Goal: Information Seeking & Learning: Find contact information

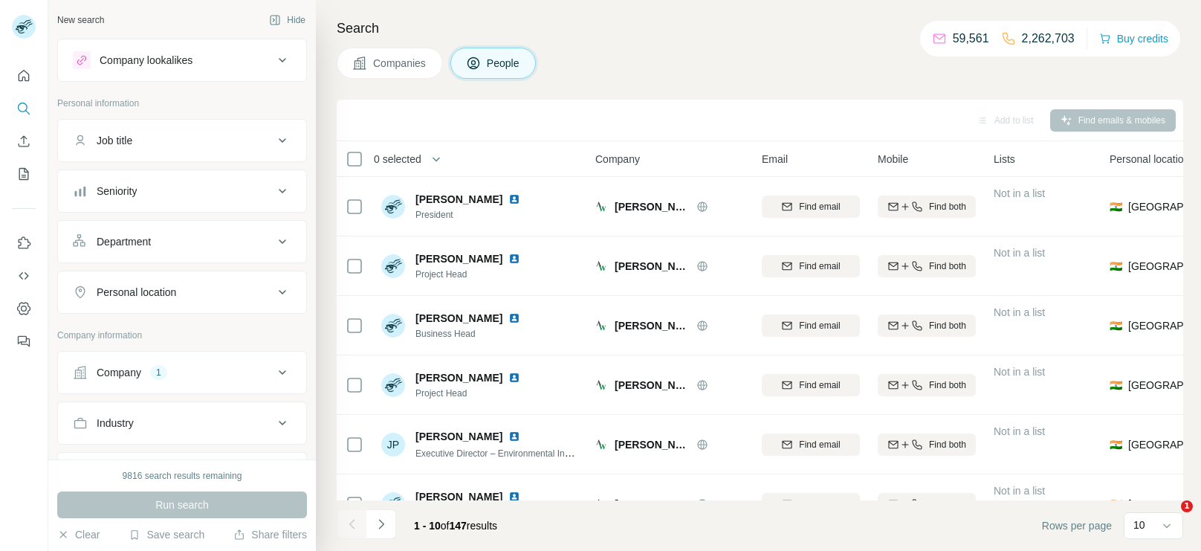
click at [201, 366] on div "Company 1" at bounding box center [173, 372] width 201 height 15
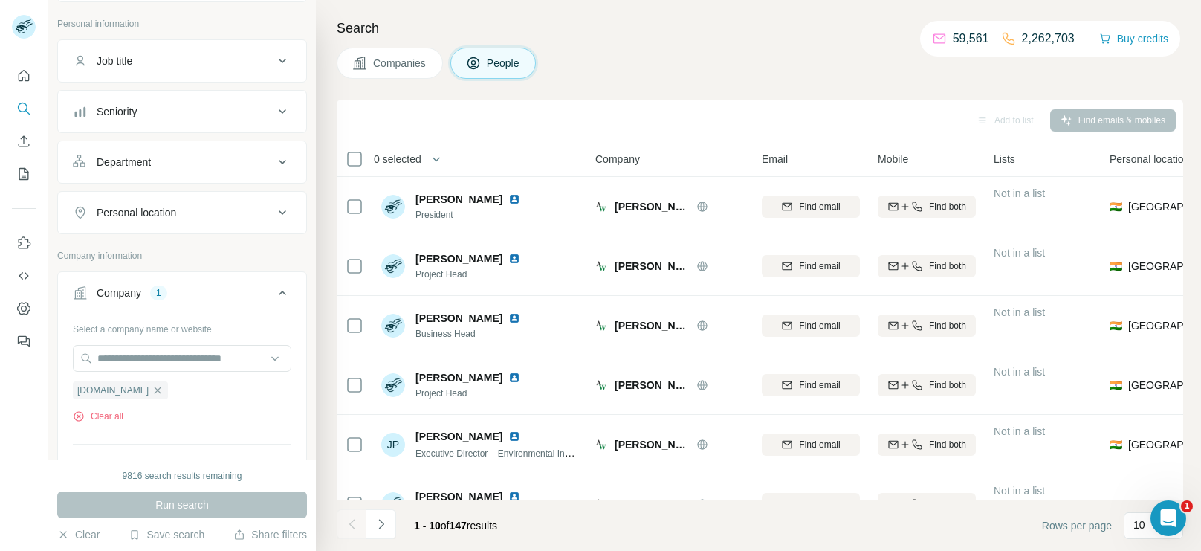
scroll to position [88, 0]
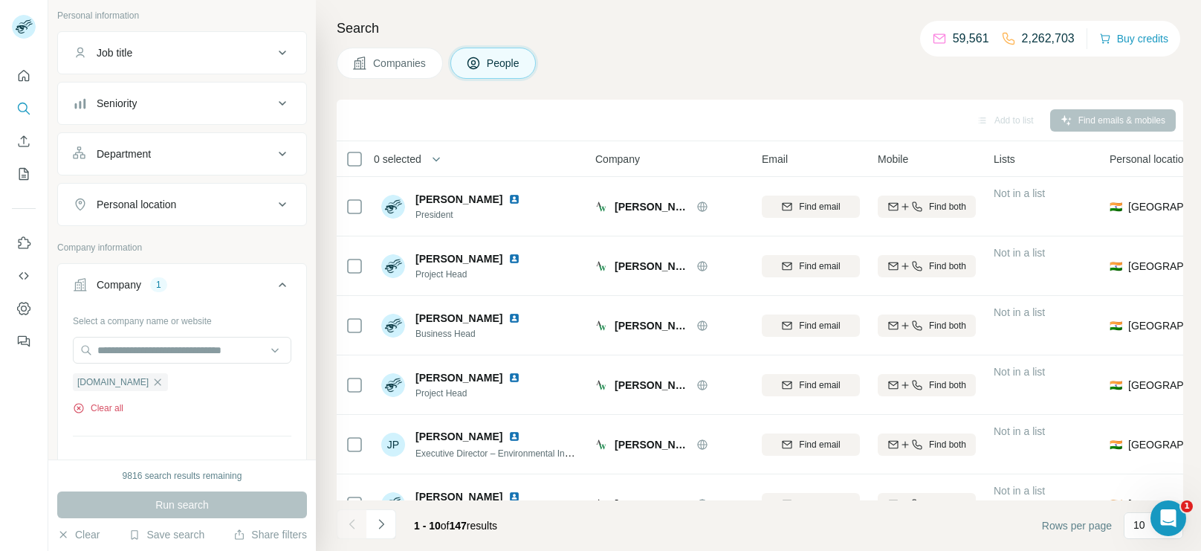
click at [101, 401] on button "Clear all" at bounding box center [98, 407] width 51 height 13
click at [170, 355] on input "text" at bounding box center [182, 350] width 218 height 27
paste input "**********"
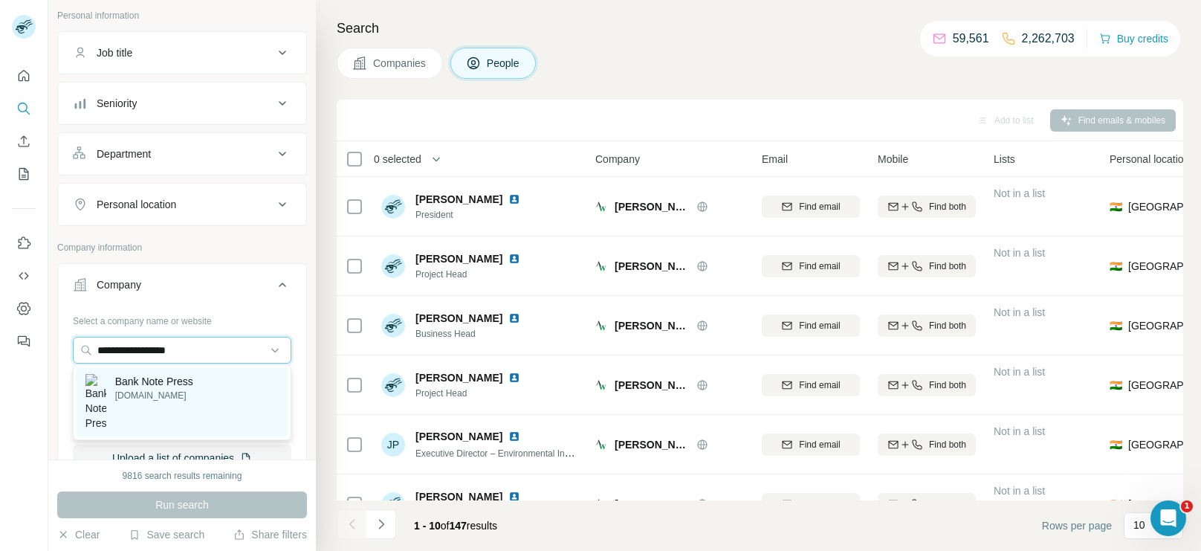
type input "**********"
click at [152, 397] on p "[DOMAIN_NAME]" at bounding box center [154, 395] width 78 height 13
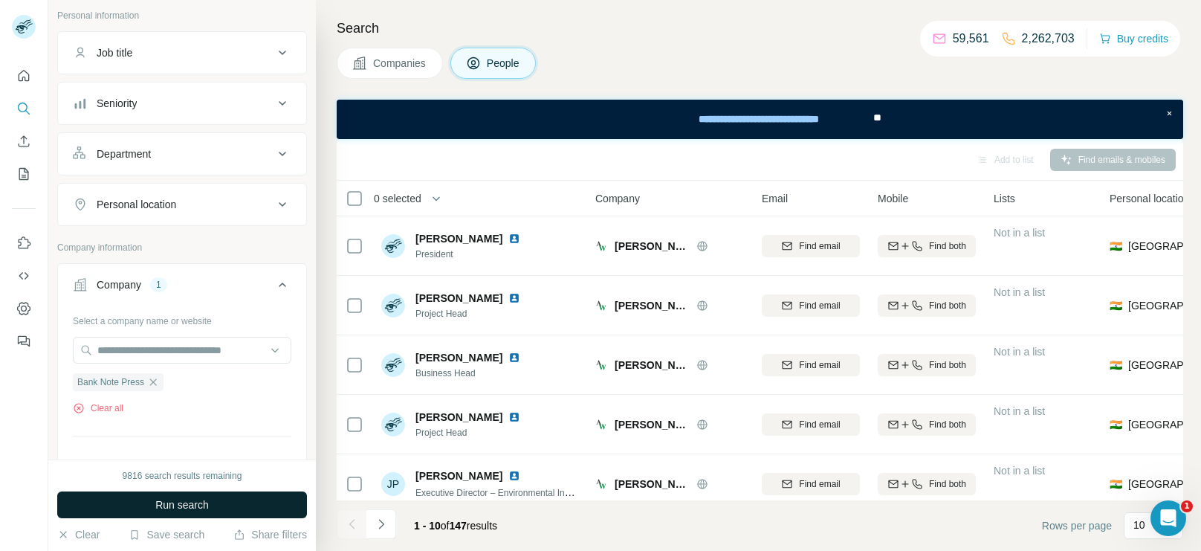
click at [190, 510] on span "Run search" at bounding box center [181, 504] width 53 height 15
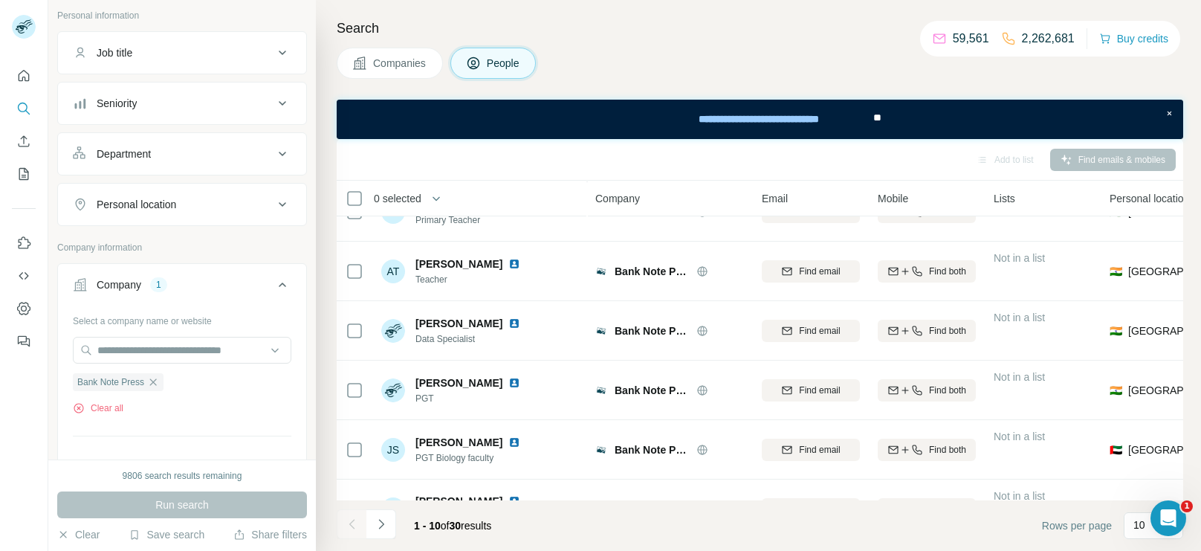
scroll to position [311, 0]
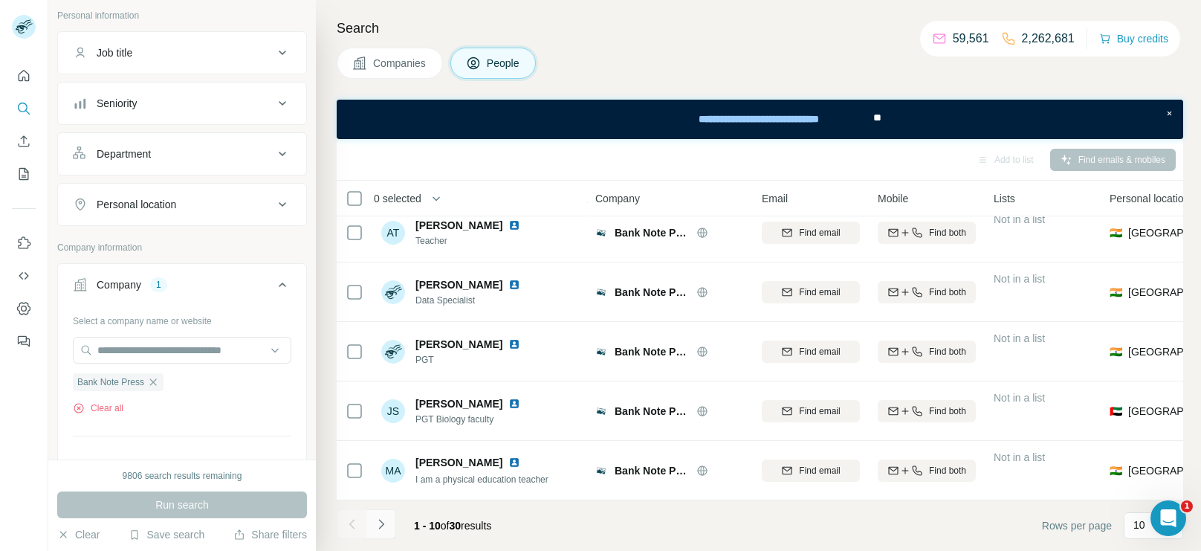
click at [382, 528] on icon "Navigate to next page" at bounding box center [381, 523] width 15 height 15
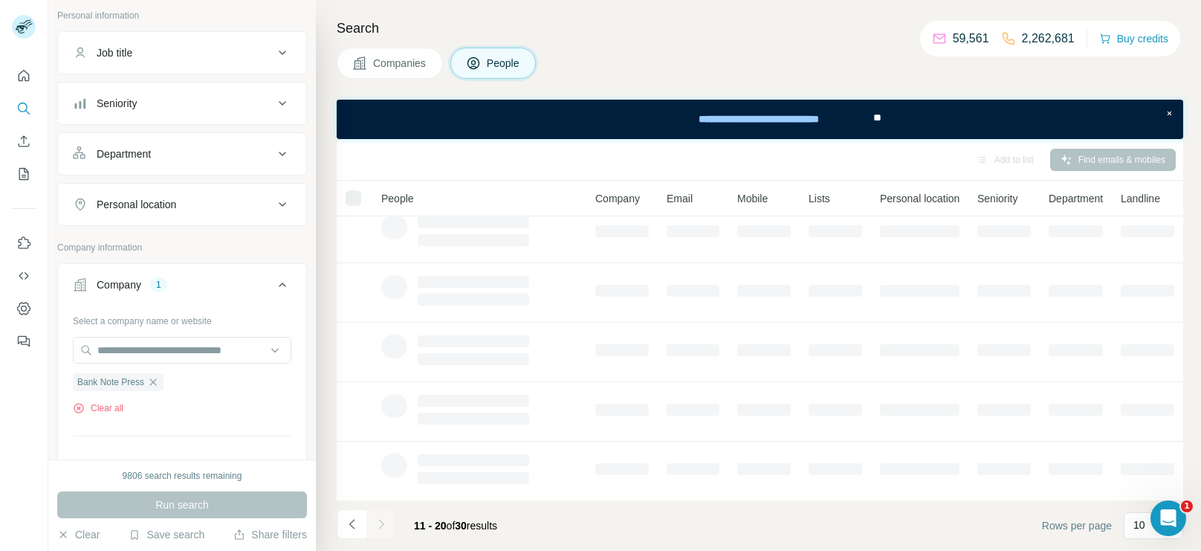
scroll to position [0, 0]
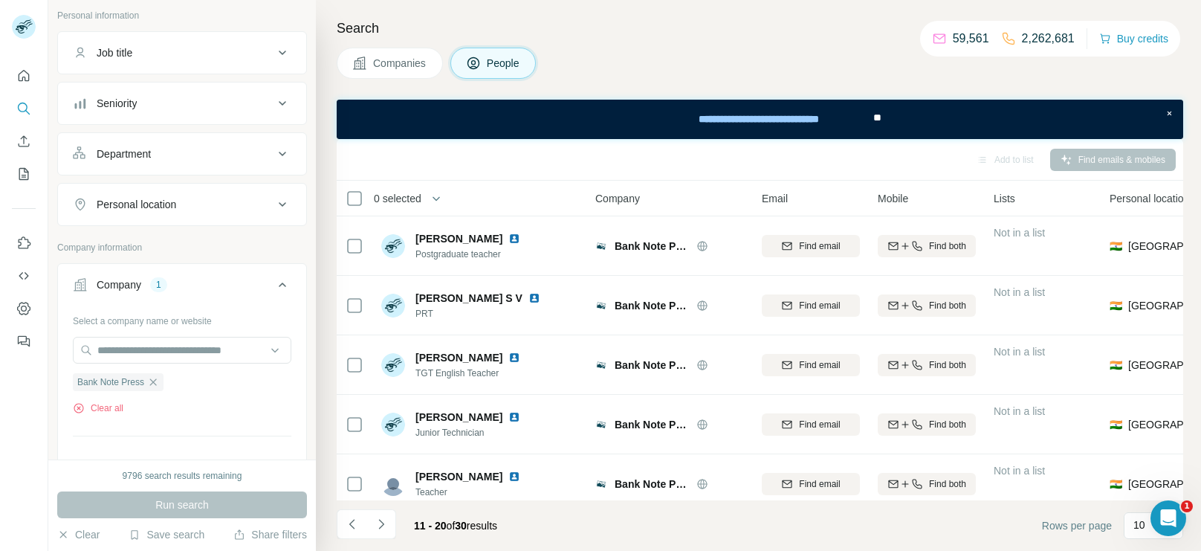
click at [122, 398] on div "Bank Note Press Clear all" at bounding box center [182, 388] width 218 height 51
click at [115, 403] on button "Clear all" at bounding box center [98, 407] width 51 height 13
click at [177, 352] on input "text" at bounding box center [182, 350] width 218 height 27
paste input "**********"
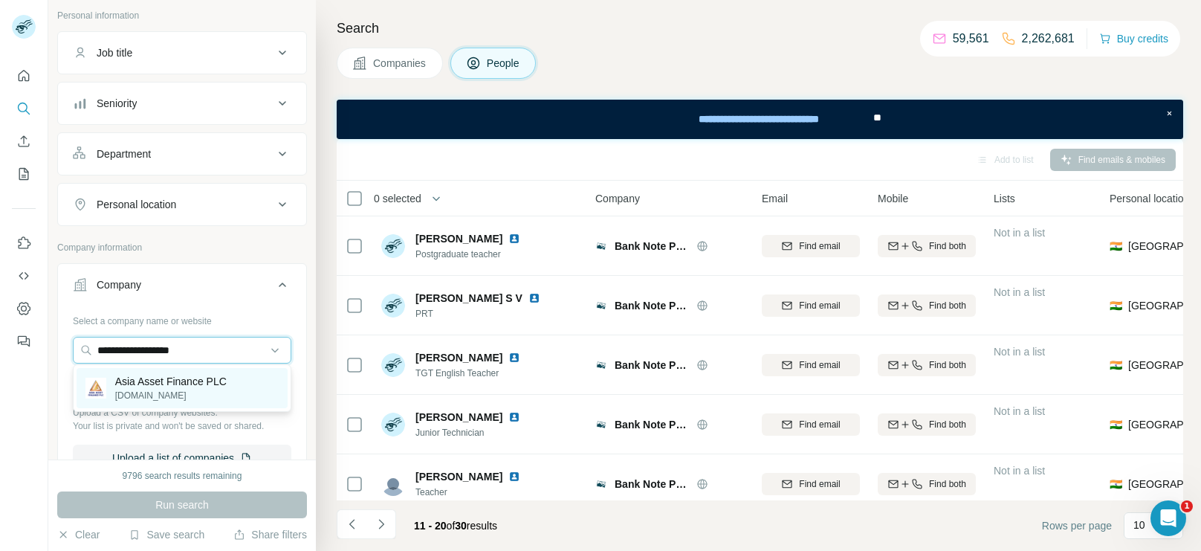
type input "**********"
click at [158, 384] on p "Asia Asset Finance PLC" at bounding box center [170, 381] width 111 height 15
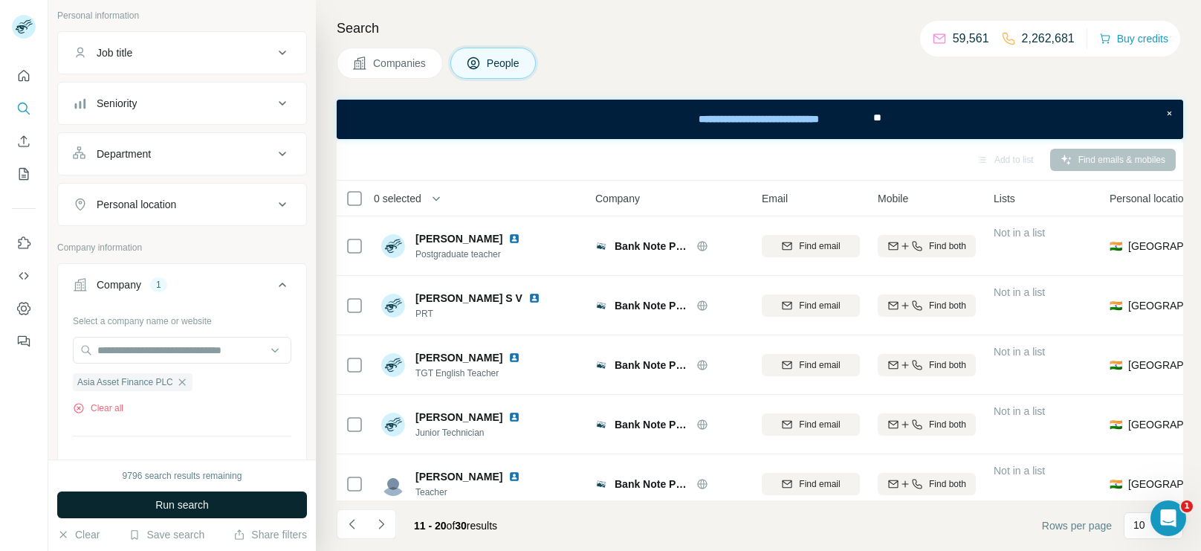
click at [234, 499] on button "Run search" at bounding box center [182, 504] width 250 height 27
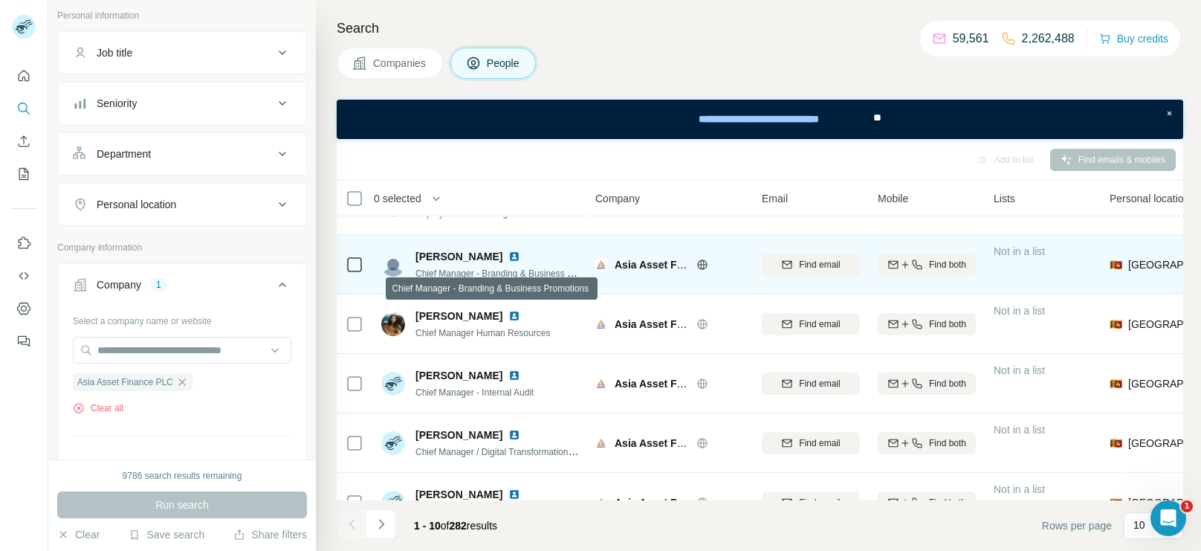
scroll to position [51, 0]
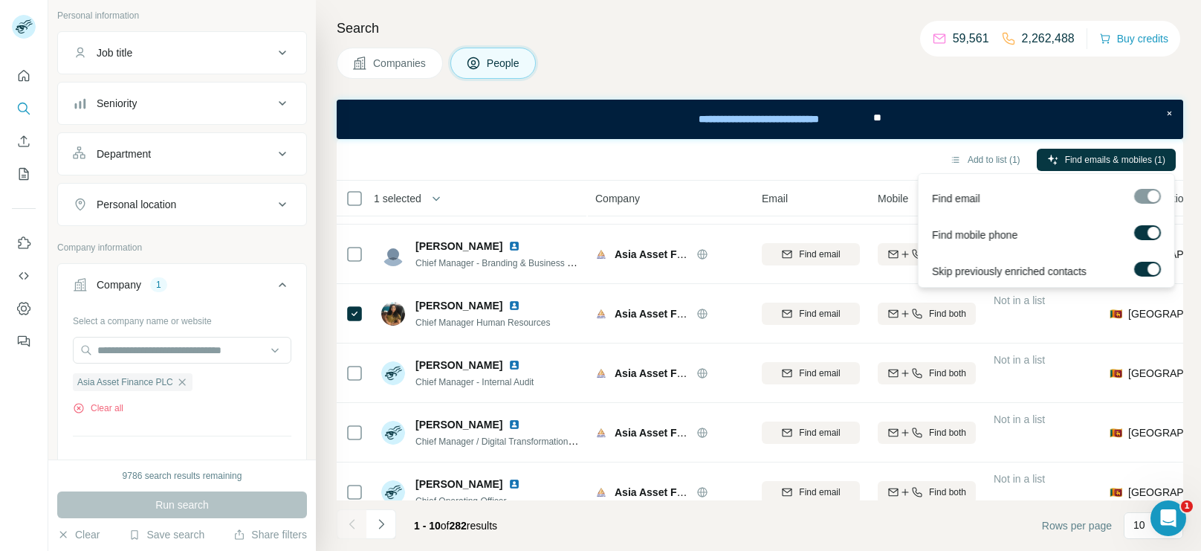
click at [1088, 158] on span "Find emails & mobiles (1)" at bounding box center [1115, 159] width 100 height 13
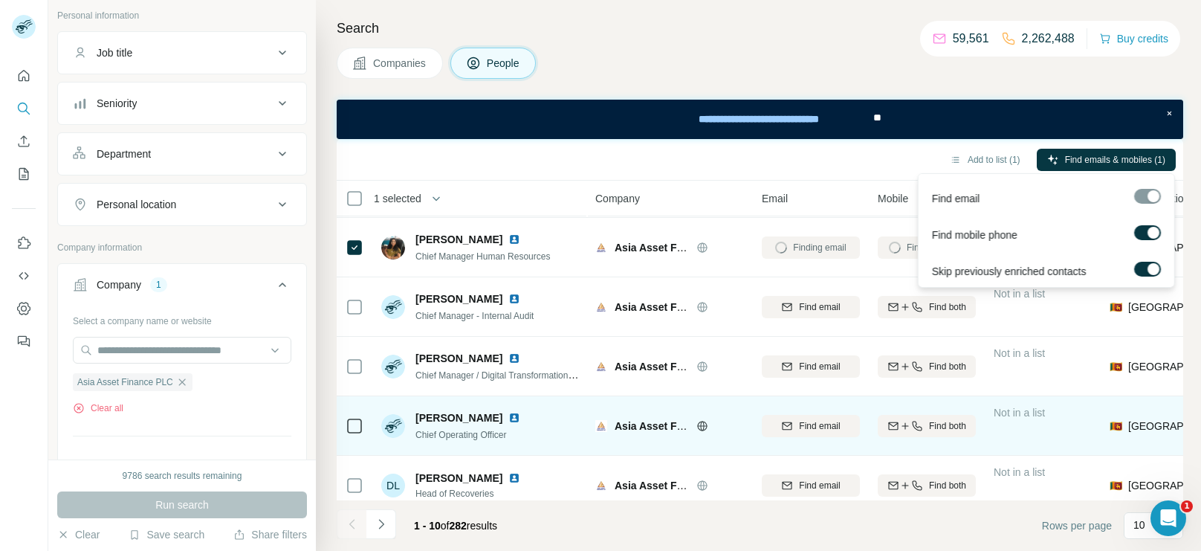
scroll to position [123, 0]
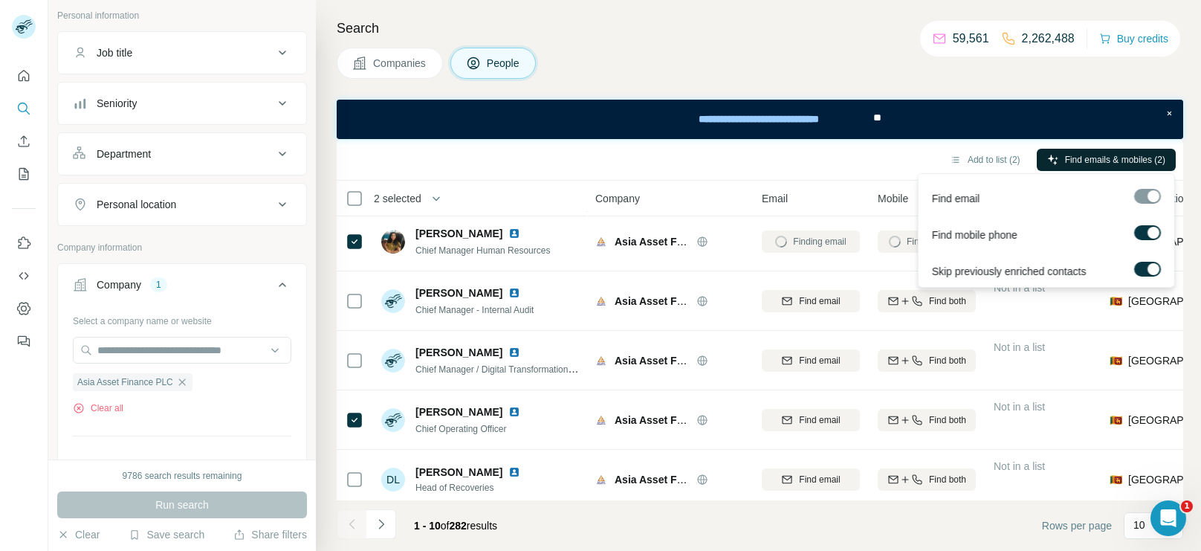
click at [1047, 156] on icon "button" at bounding box center [1053, 160] width 12 height 12
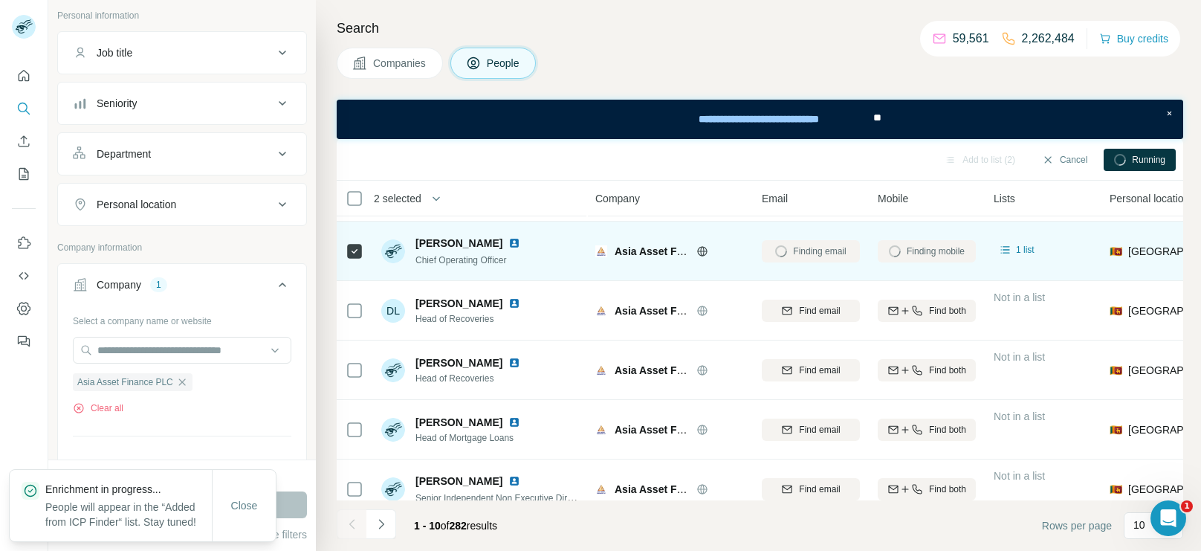
scroll to position [311, 0]
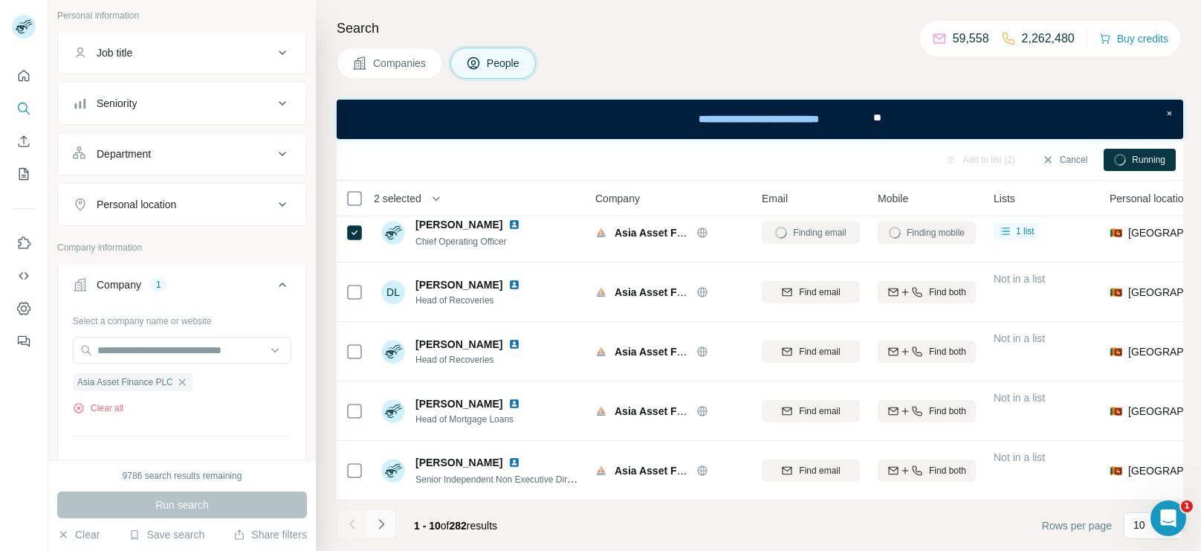
click at [386, 519] on icon "Navigate to next page" at bounding box center [381, 523] width 15 height 15
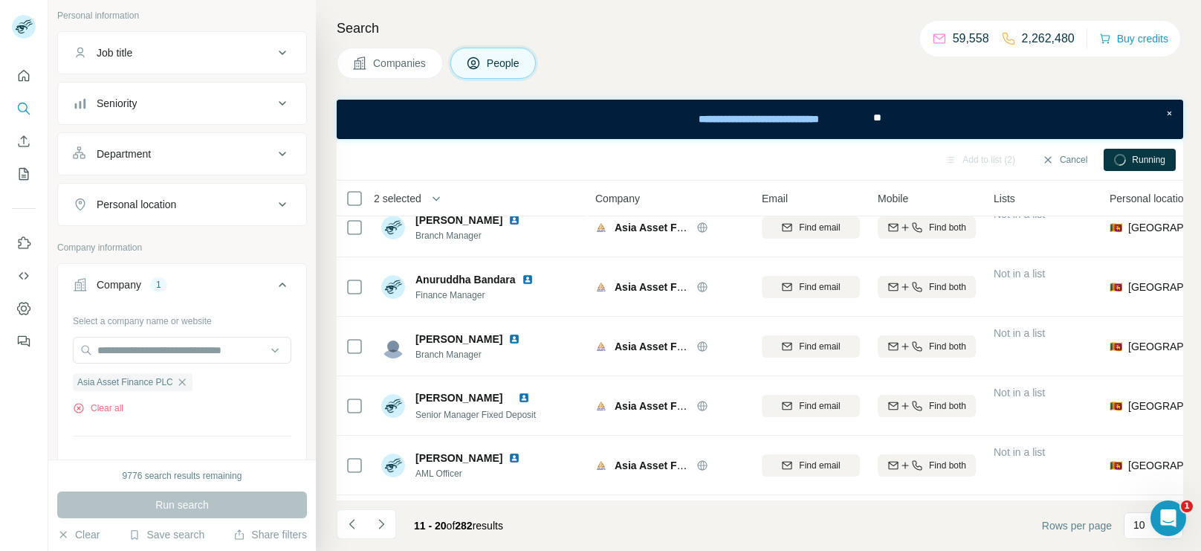
scroll to position [23, 0]
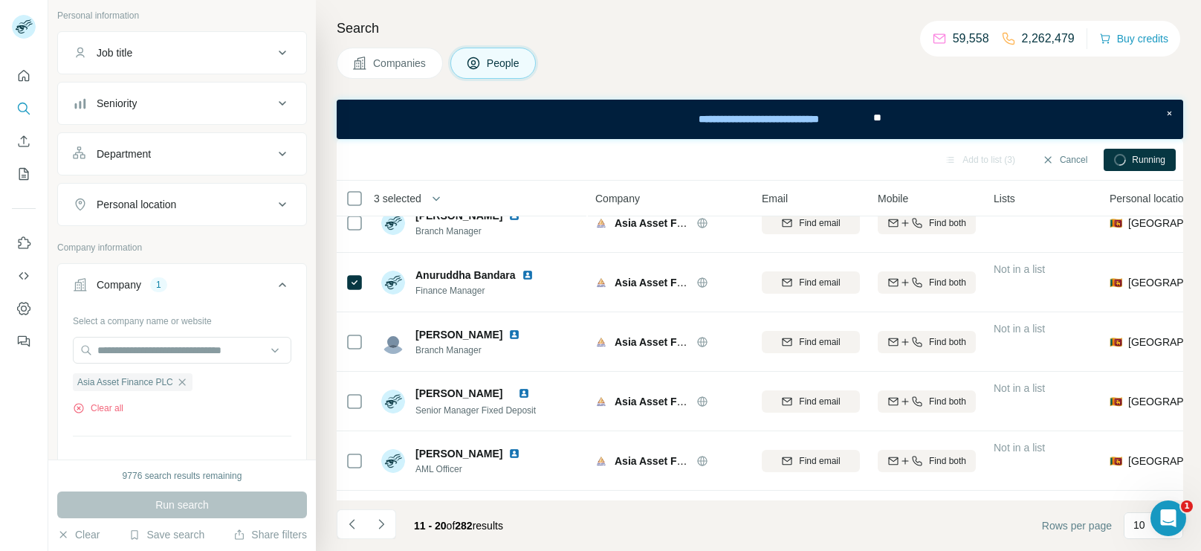
click at [1123, 154] on icon at bounding box center [1120, 160] width 12 height 12
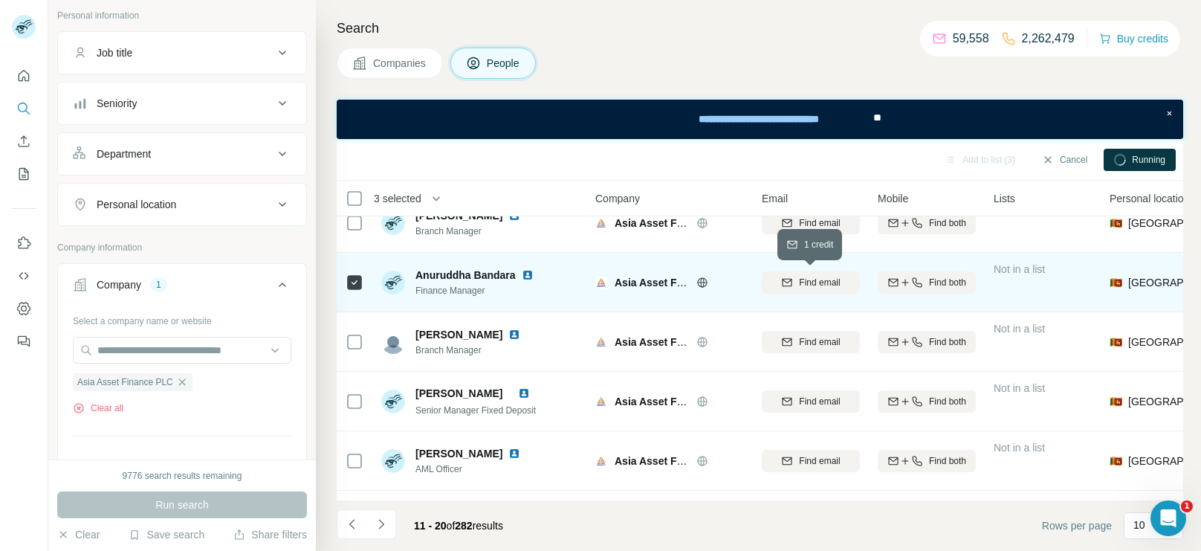
click at [845, 280] on div "Find email" at bounding box center [811, 282] width 98 height 13
click at [906, 279] on icon "button" at bounding box center [905, 282] width 12 height 12
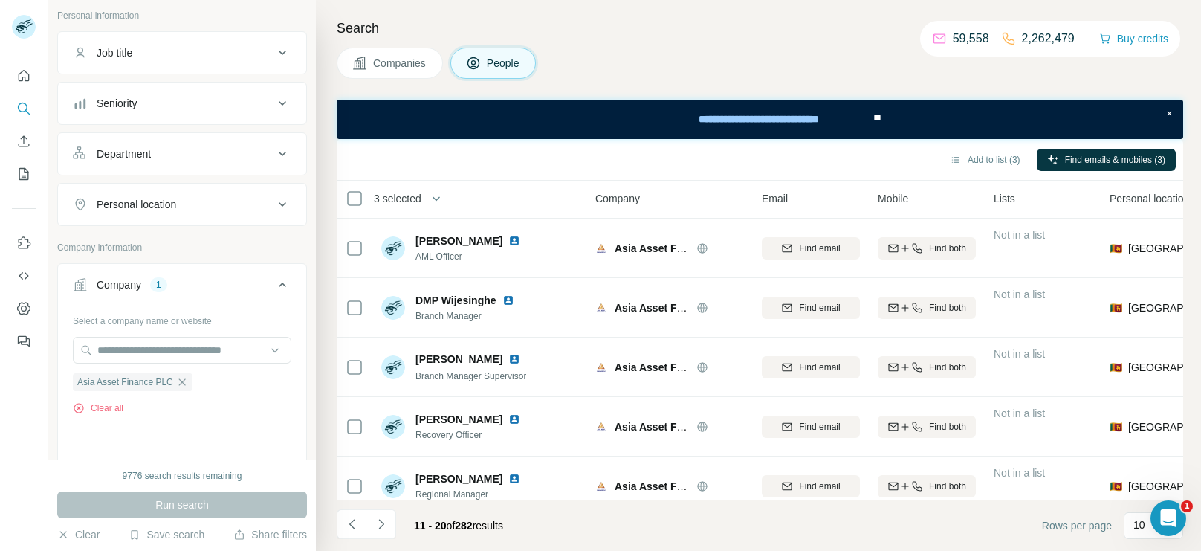
scroll to position [311, 0]
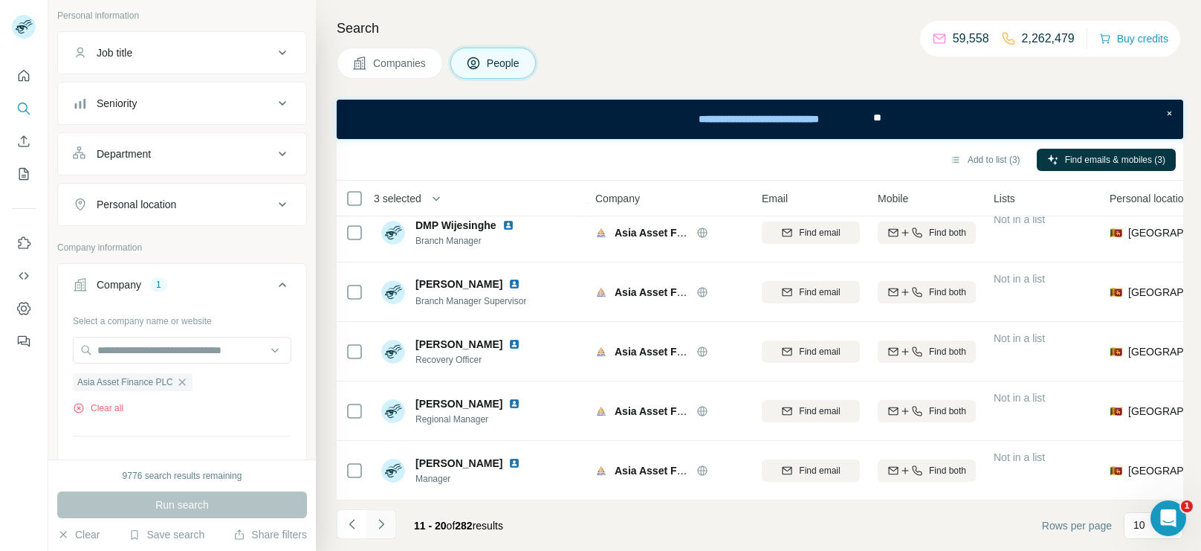
click at [366, 519] on button "Navigate to next page" at bounding box center [381, 524] width 30 height 30
click at [380, 519] on icon "Navigate to next page" at bounding box center [381, 523] width 15 height 15
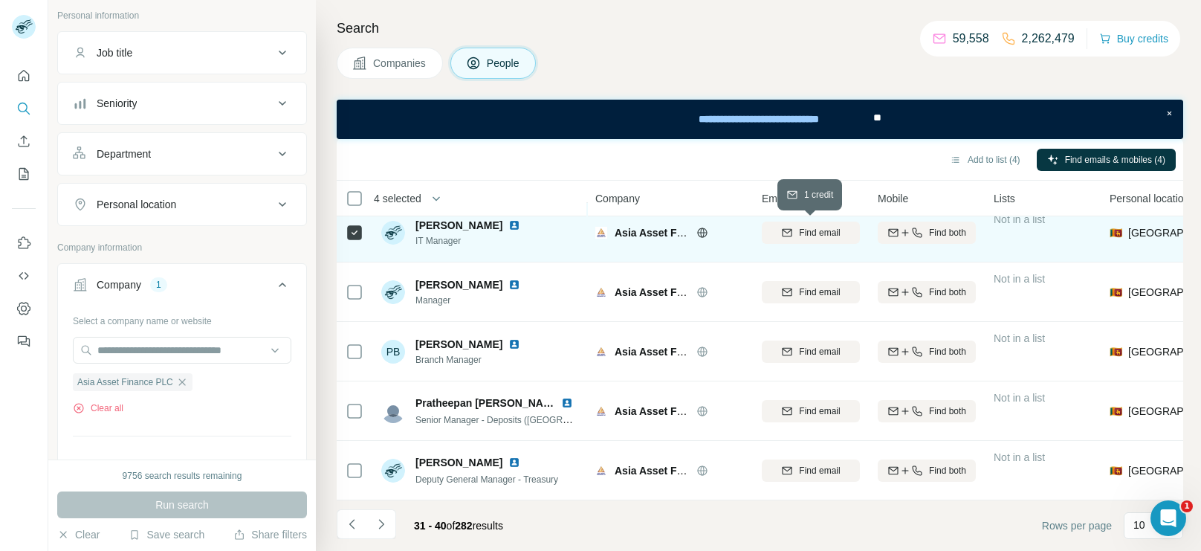
click at [799, 230] on span "Find email" at bounding box center [819, 232] width 41 height 13
click at [944, 226] on span "Find both" at bounding box center [947, 232] width 37 height 13
click at [383, 524] on icon "Navigate to next page" at bounding box center [381, 523] width 15 height 15
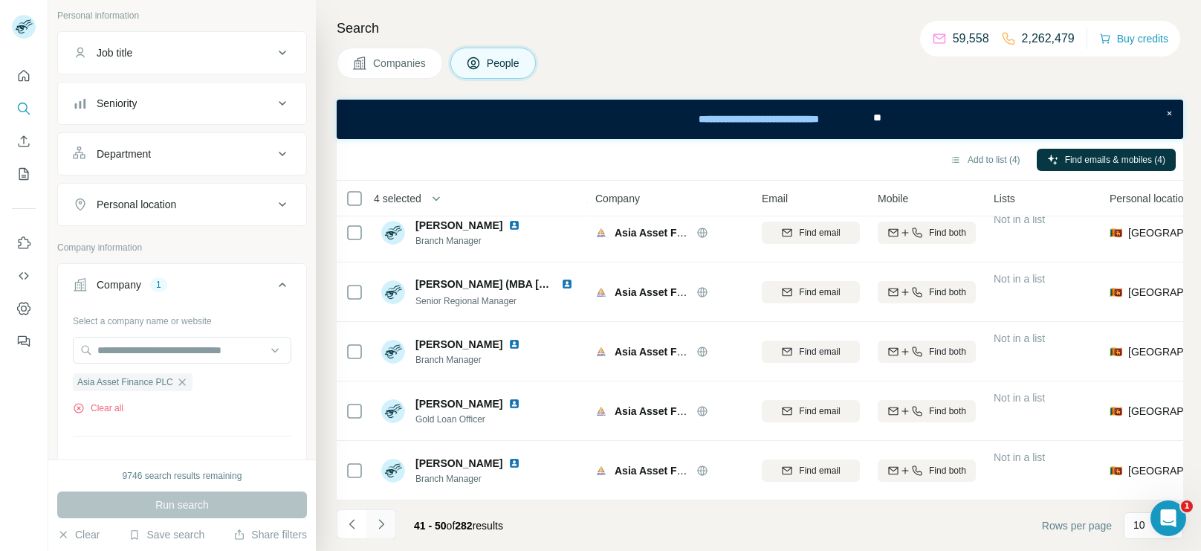
click at [369, 522] on button "Navigate to next page" at bounding box center [381, 524] width 30 height 30
click at [357, 516] on icon "Navigate to previous page" at bounding box center [352, 523] width 15 height 15
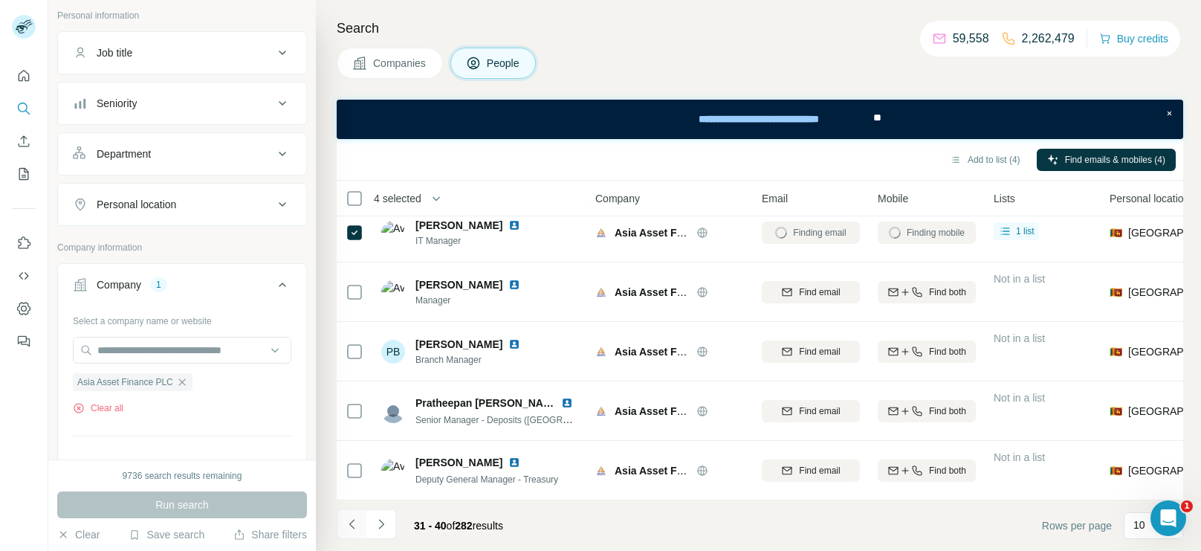
click at [357, 516] on icon "Navigate to previous page" at bounding box center [352, 523] width 15 height 15
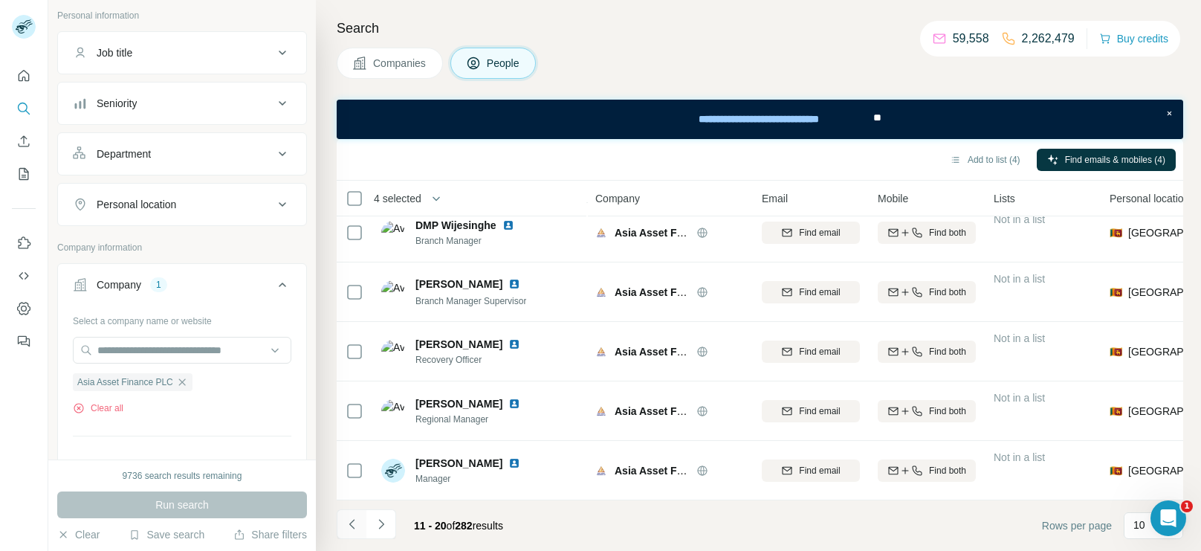
click at [357, 516] on icon "Navigate to previous page" at bounding box center [352, 523] width 15 height 15
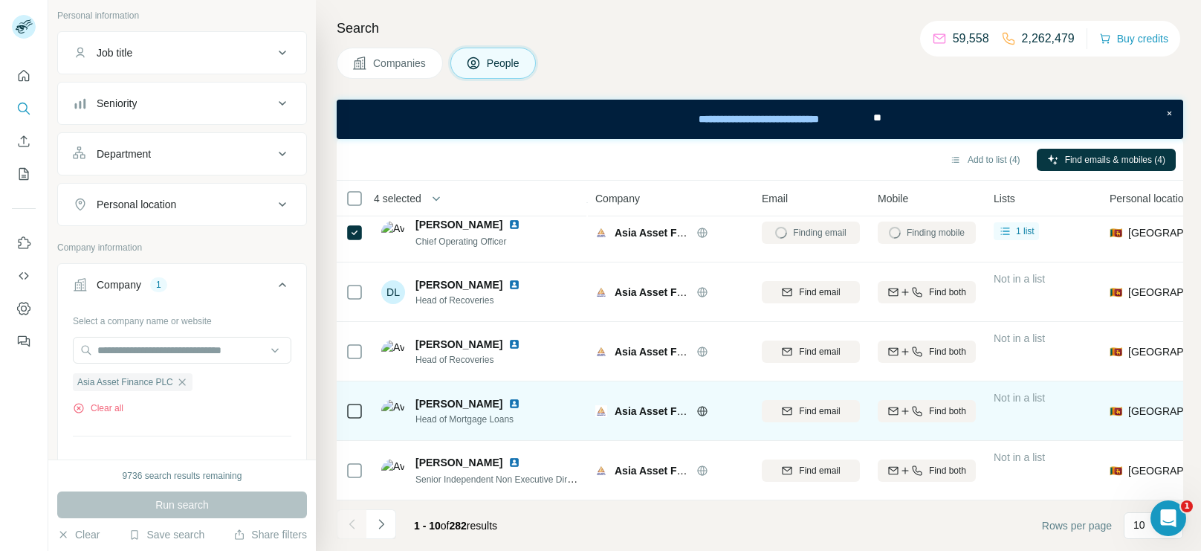
scroll to position [0, 0]
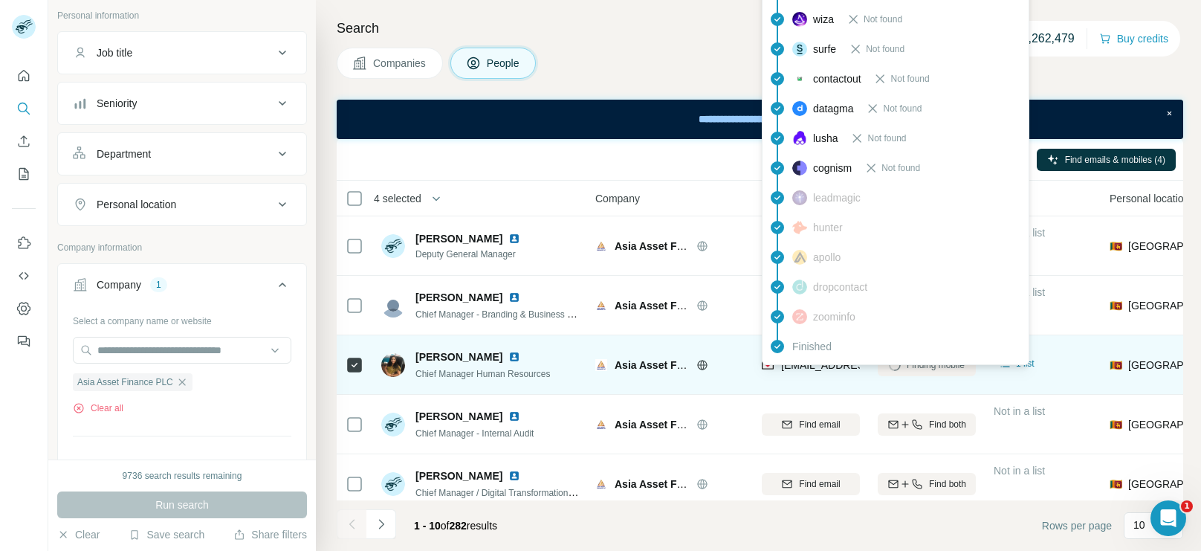
click at [815, 358] on div "Finished" at bounding box center [895, 346] width 260 height 30
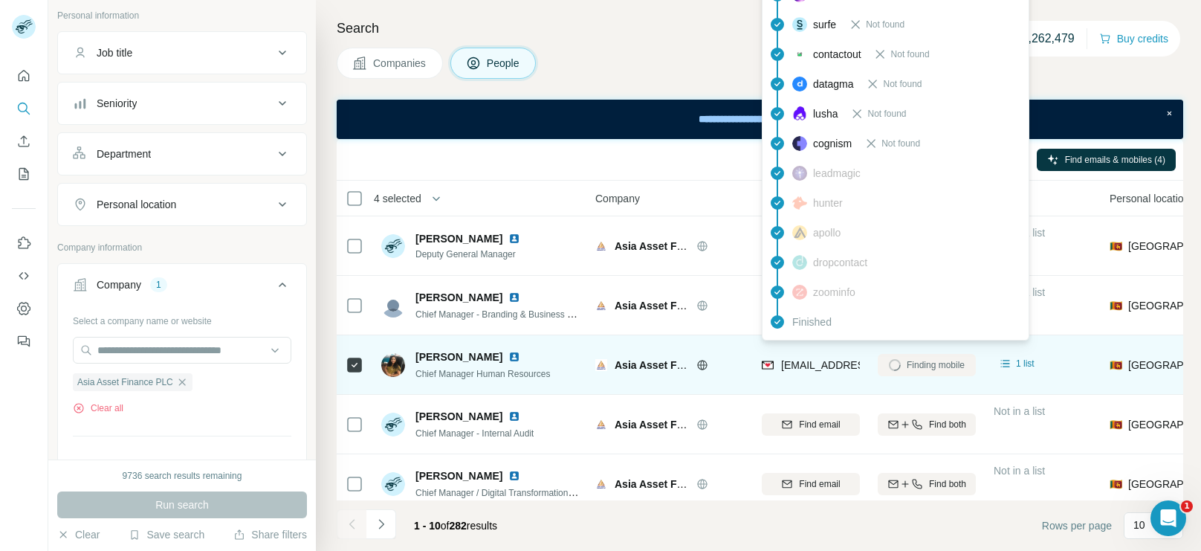
click at [815, 359] on span "[EMAIL_ADDRESS][DOMAIN_NAME]" at bounding box center [869, 365] width 176 height 12
copy tr "[EMAIL_ADDRESS][DOMAIN_NAME]"
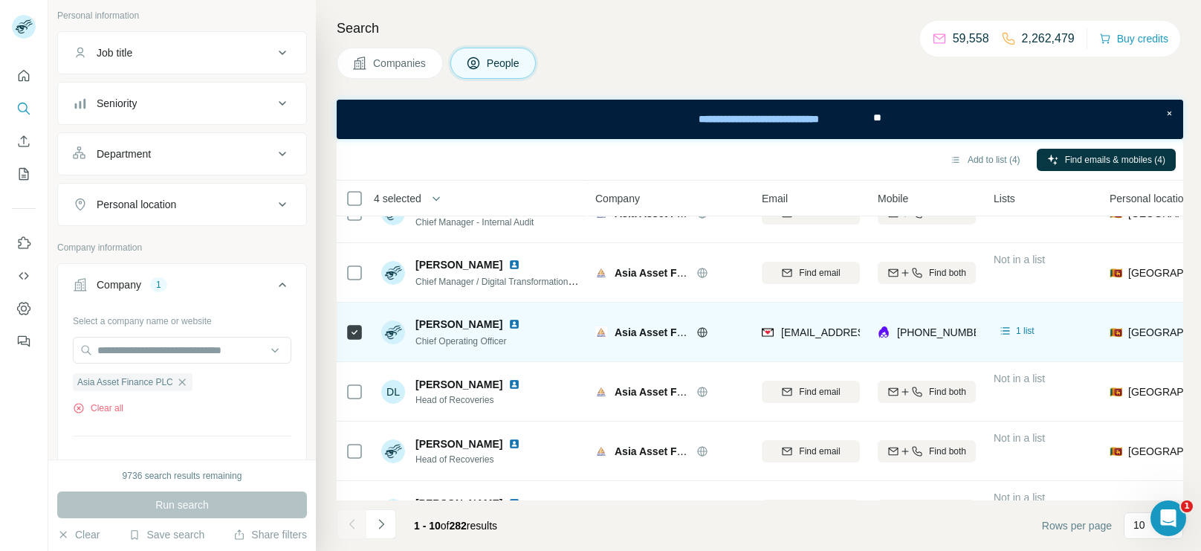
scroll to position [212, 0]
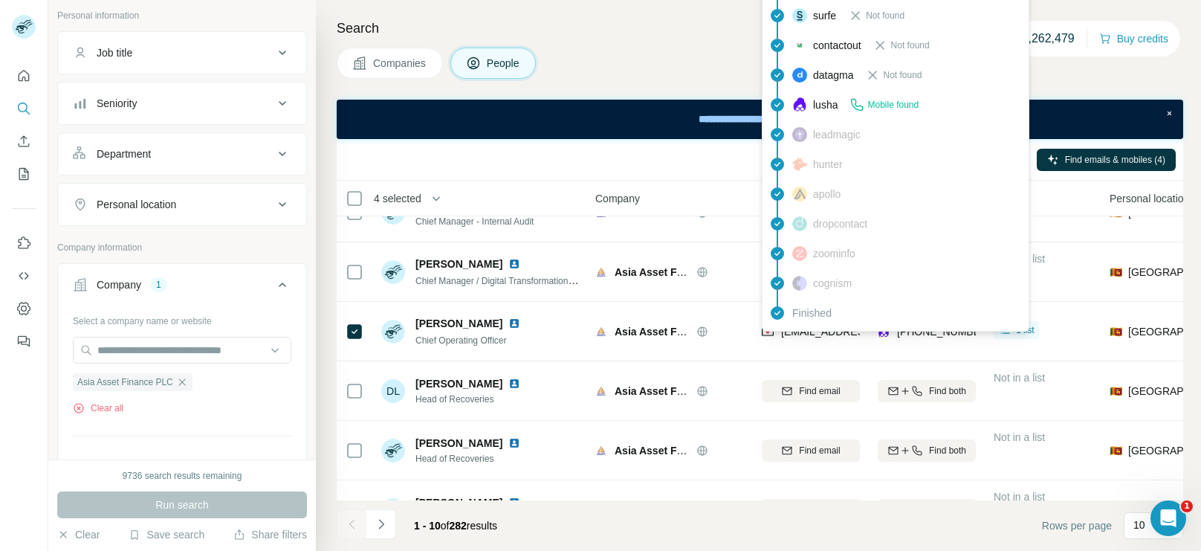
click at [798, 328] on div "findymail Email found prospeo Not found people-data-labs Not found forager Not …" at bounding box center [895, 75] width 267 height 513
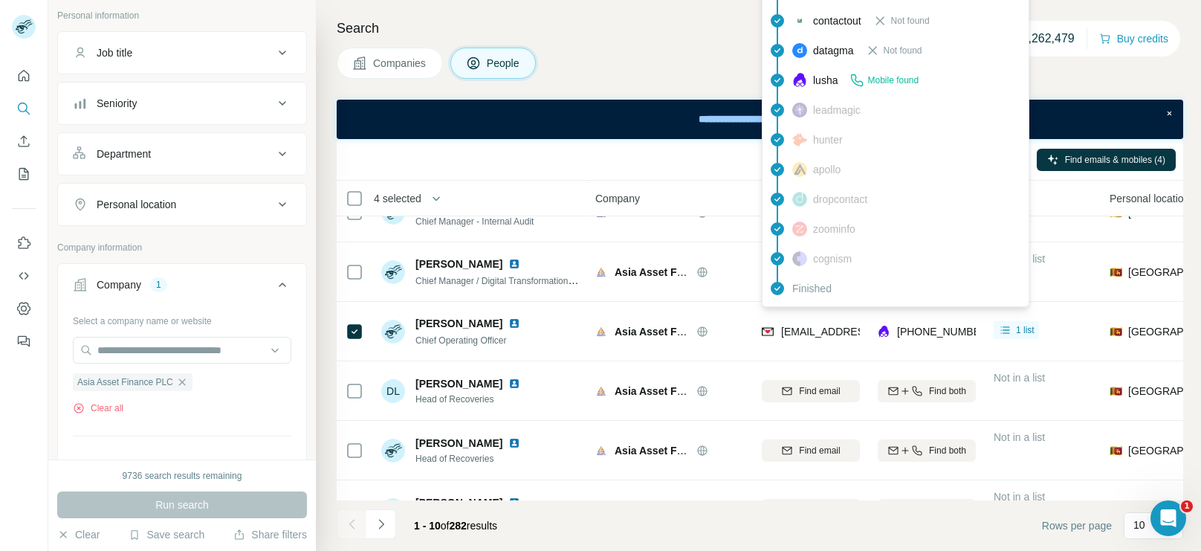
click at [798, 328] on span "[EMAIL_ADDRESS][DOMAIN_NAME]" at bounding box center [869, 331] width 176 height 12
copy span "[EMAIL_ADDRESS][DOMAIN_NAME]"
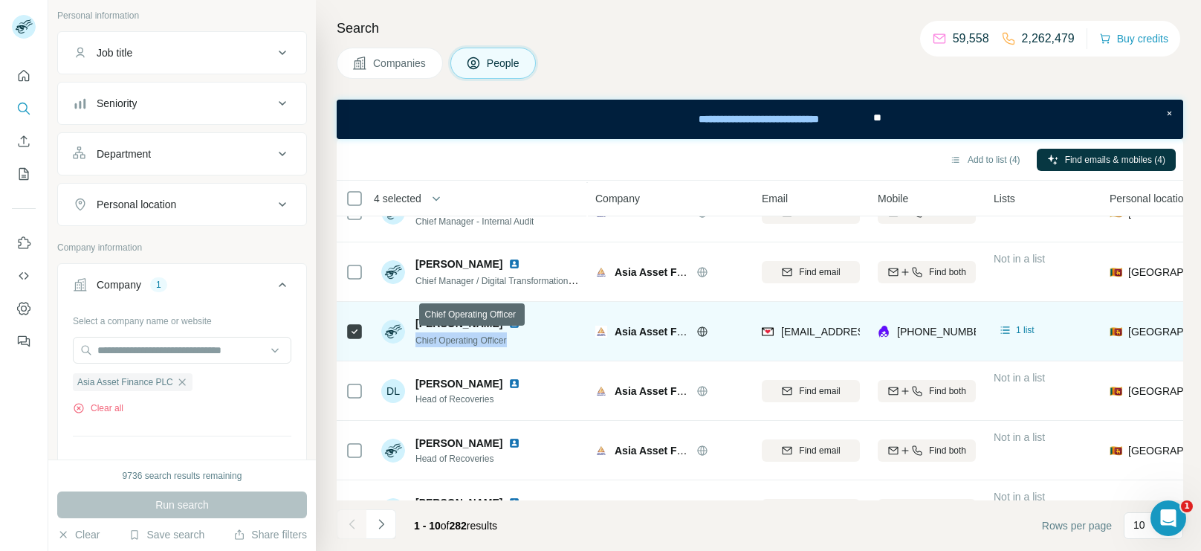
drag, startPoint x: 519, startPoint y: 340, endPoint x: 415, endPoint y: 343, distance: 104.1
click at [415, 343] on div "Chief Operating Officer" at bounding box center [470, 339] width 111 height 15
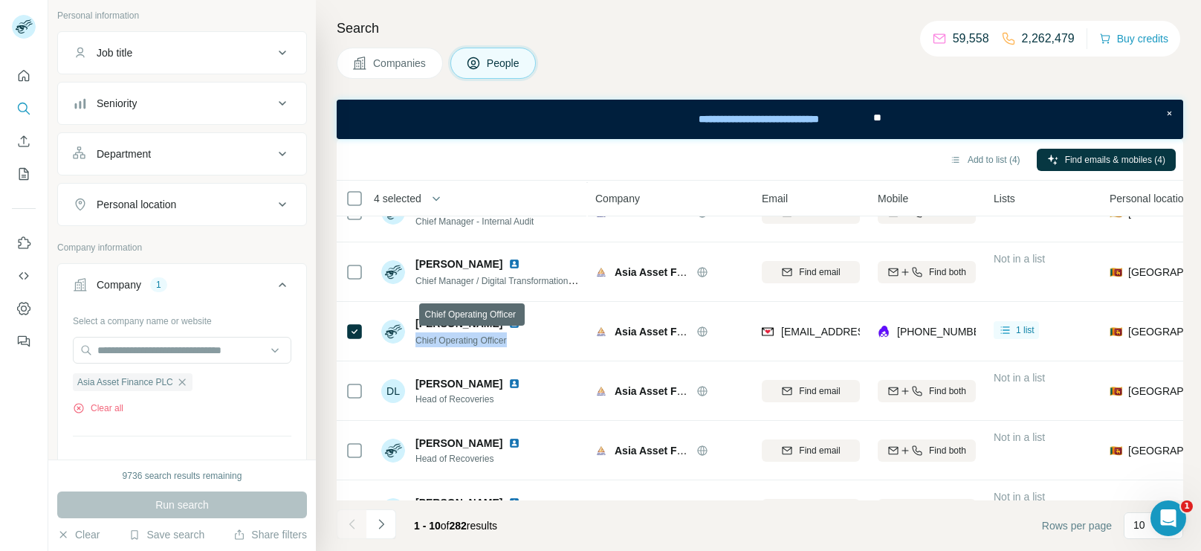
copy span "Chief Operating Officer"
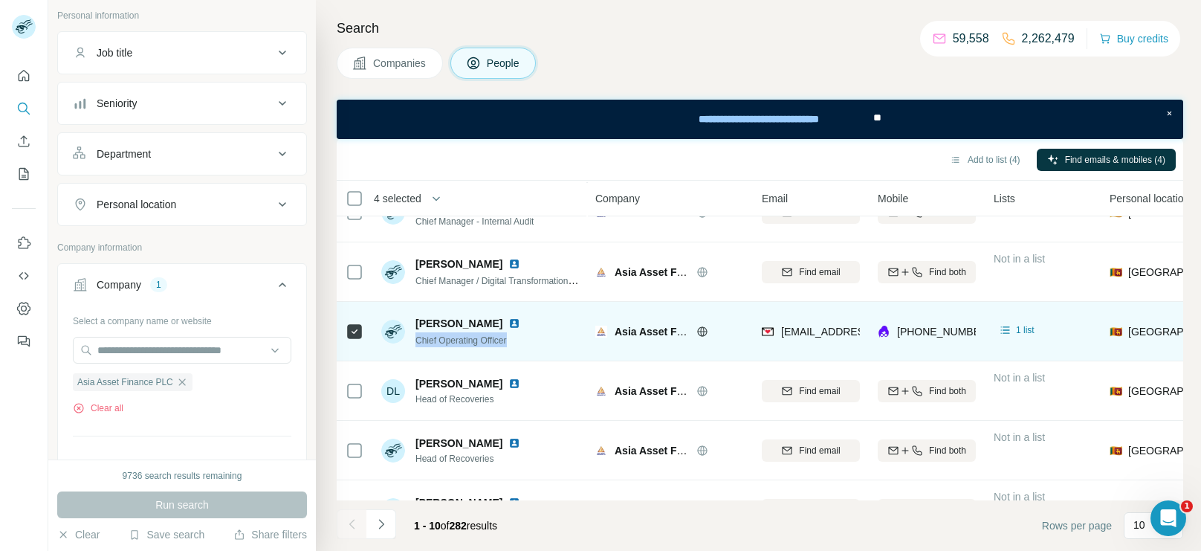
drag, startPoint x: 415, startPoint y: 319, endPoint x: 510, endPoint y: 325, distance: 94.5
click at [502, 325] on span "[PERSON_NAME]" at bounding box center [458, 323] width 87 height 15
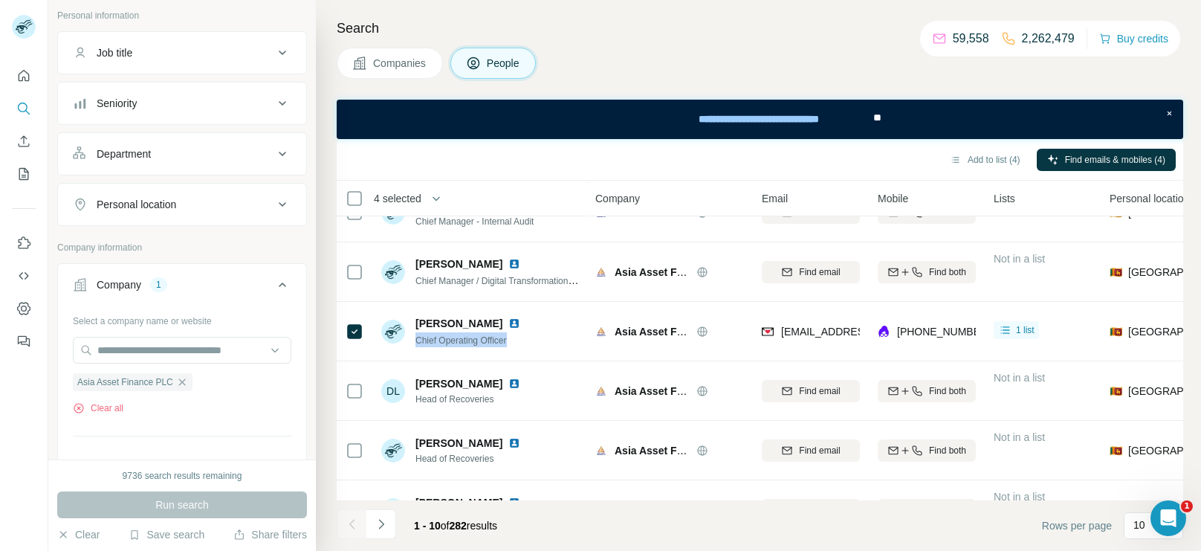
copy span "[PERSON_NAME]"
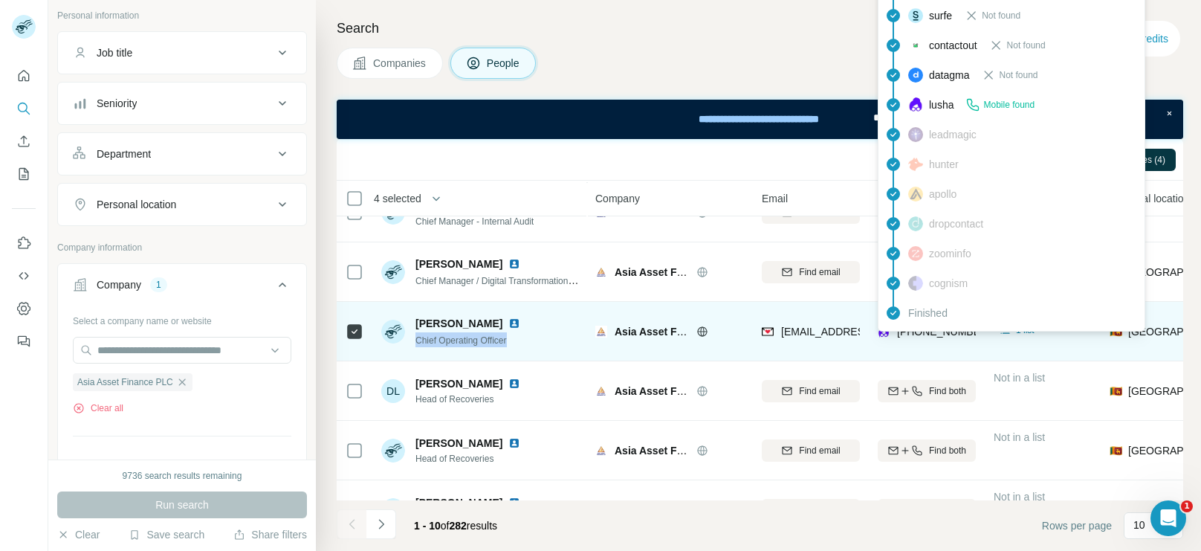
click at [932, 336] on div "[PHONE_NUMBER]" at bounding box center [944, 331] width 94 height 15
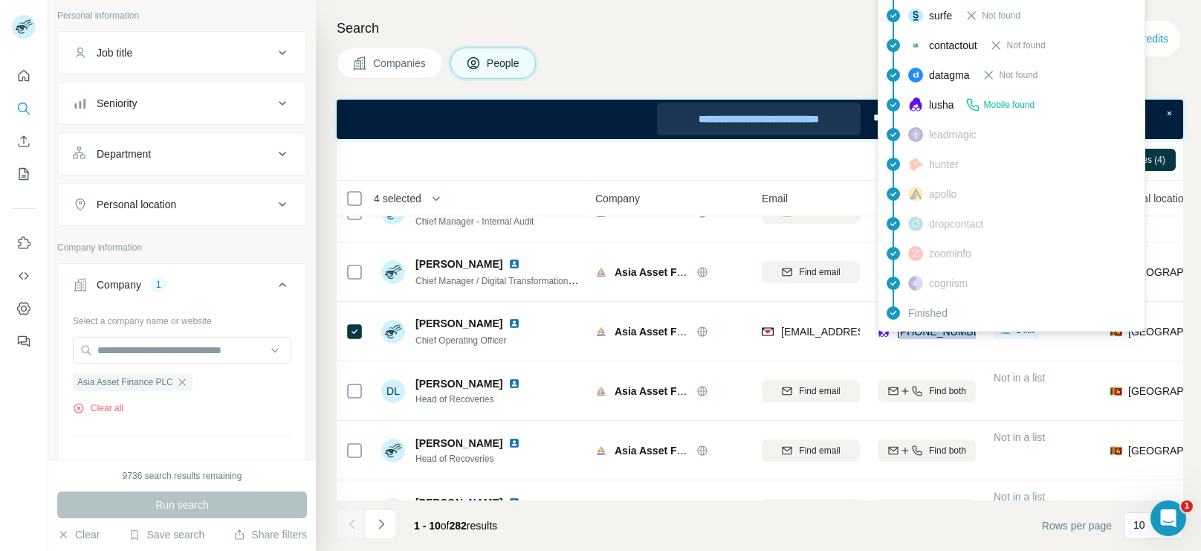
copy span "94777264661"
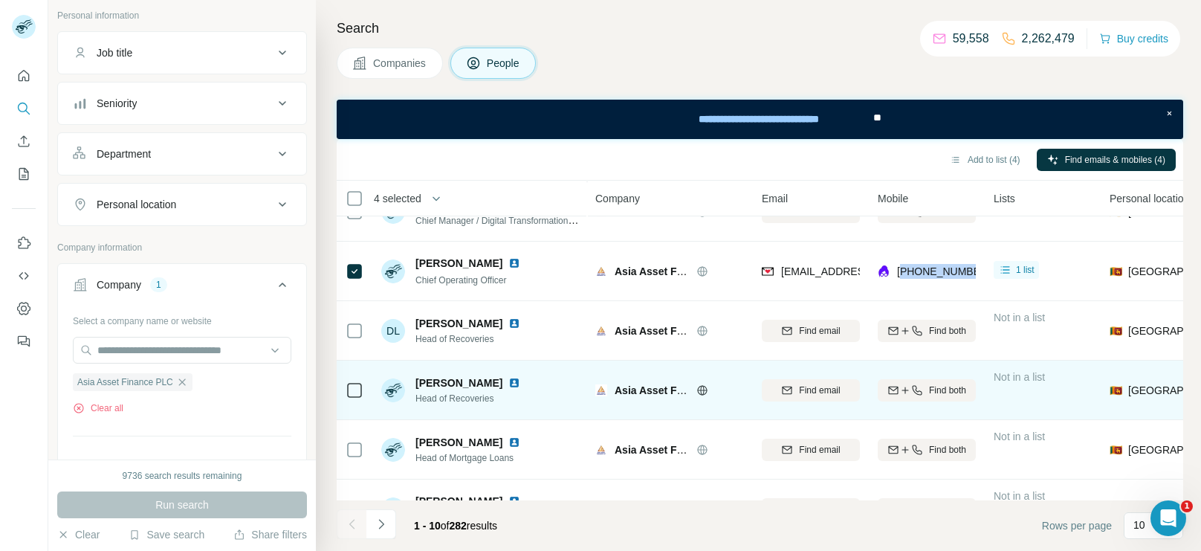
scroll to position [311, 0]
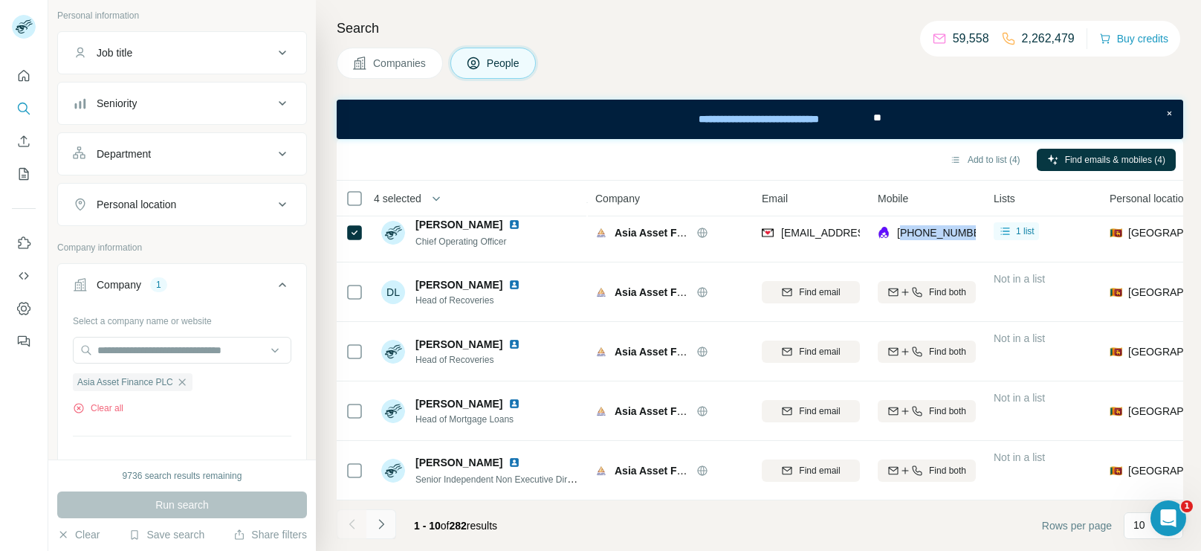
click at [386, 522] on icon "Navigate to next page" at bounding box center [381, 523] width 15 height 15
click at [384, 514] on button "Navigate to next page" at bounding box center [381, 524] width 30 height 30
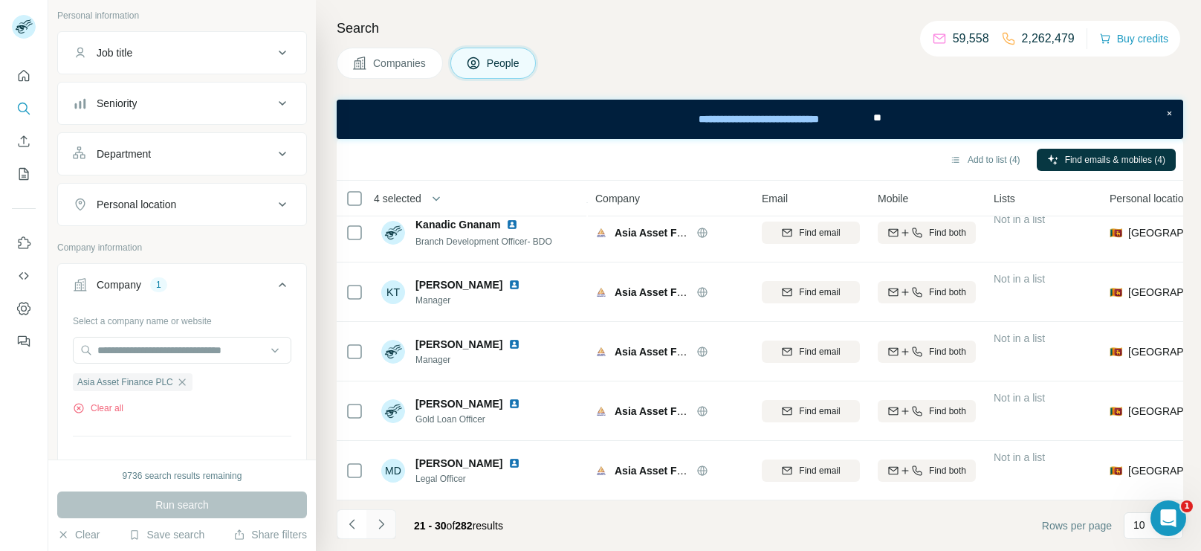
click at [377, 528] on icon "Navigate to next page" at bounding box center [381, 523] width 15 height 15
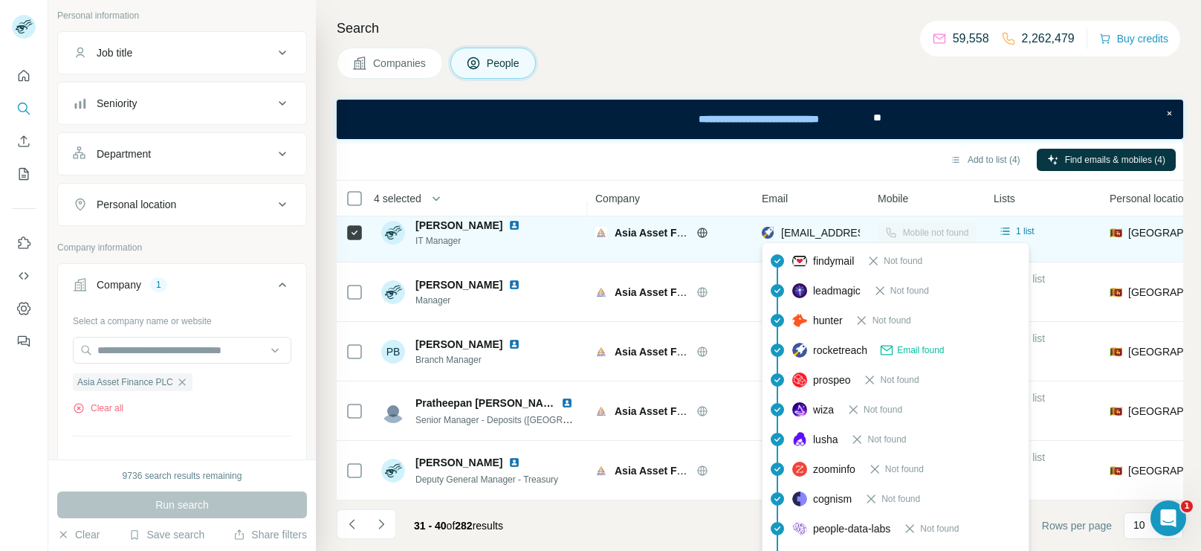
click at [835, 227] on span "[EMAIL_ADDRESS][DOMAIN_NAME]" at bounding box center [869, 233] width 176 height 12
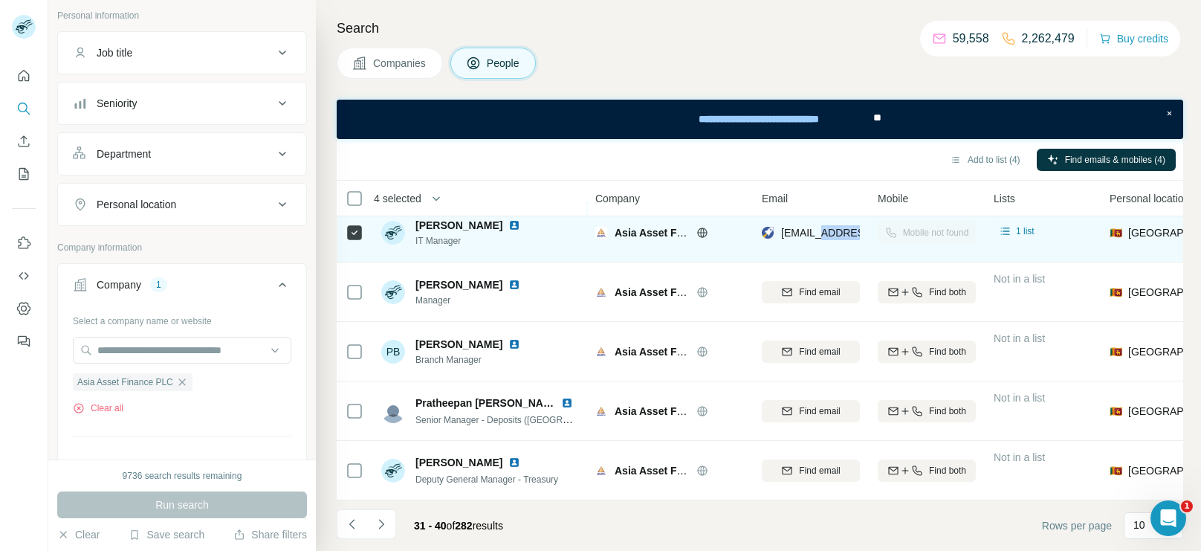
drag, startPoint x: 535, startPoint y: 224, endPoint x: 415, endPoint y: 227, distance: 119.7
click at [415, 227] on div "[PERSON_NAME]" at bounding box center [470, 225] width 111 height 15
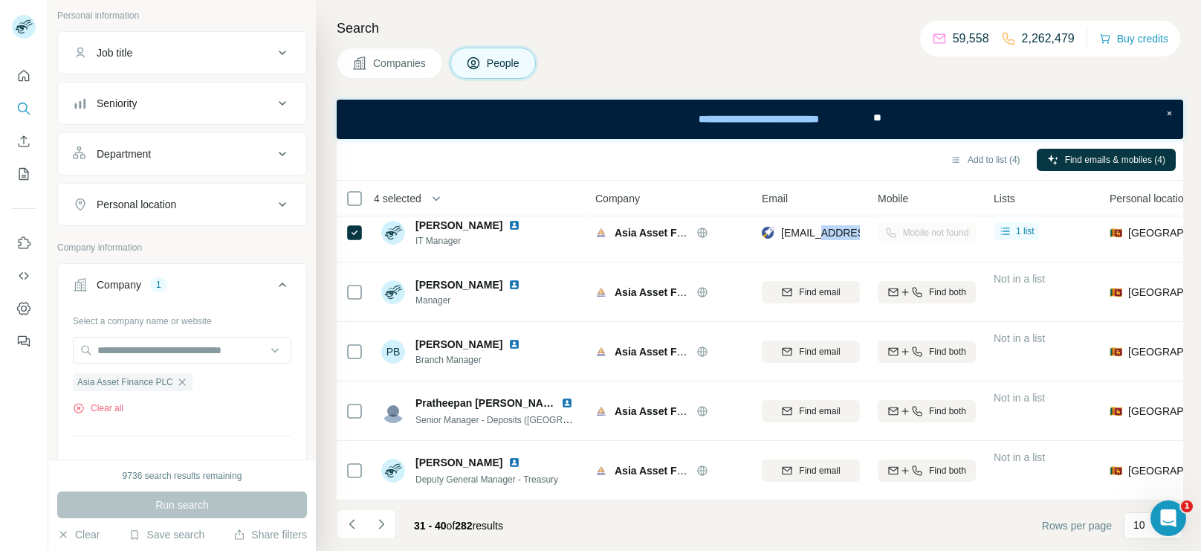
copy span "[PERSON_NAME]"
click at [379, 521] on icon "Navigate to next page" at bounding box center [381, 523] width 15 height 15
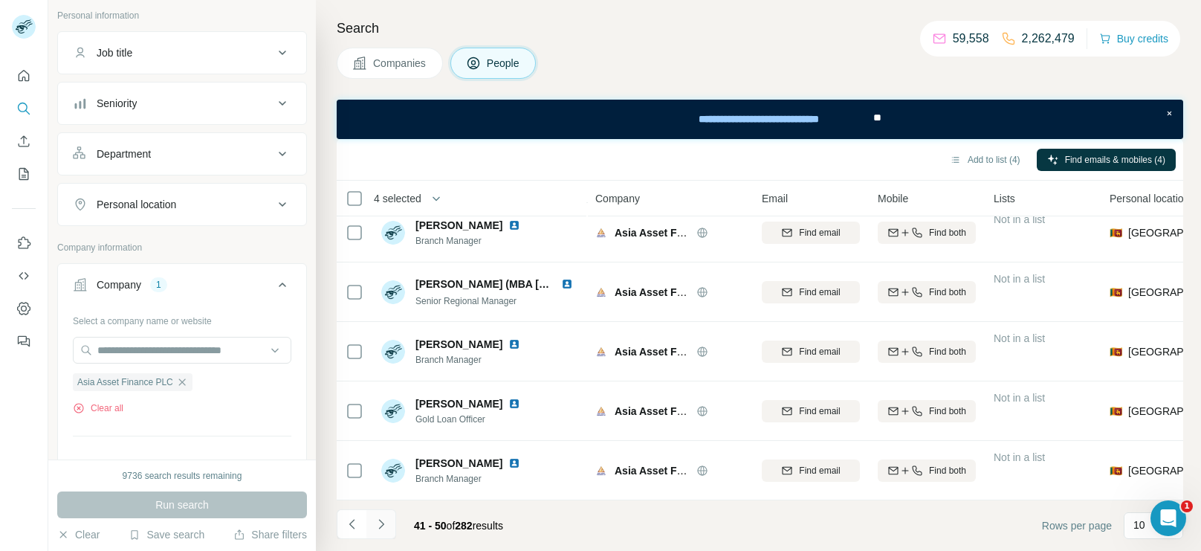
click at [384, 516] on icon "Navigate to next page" at bounding box center [381, 523] width 15 height 15
click at [378, 526] on icon "Navigate to next page" at bounding box center [381, 523] width 15 height 15
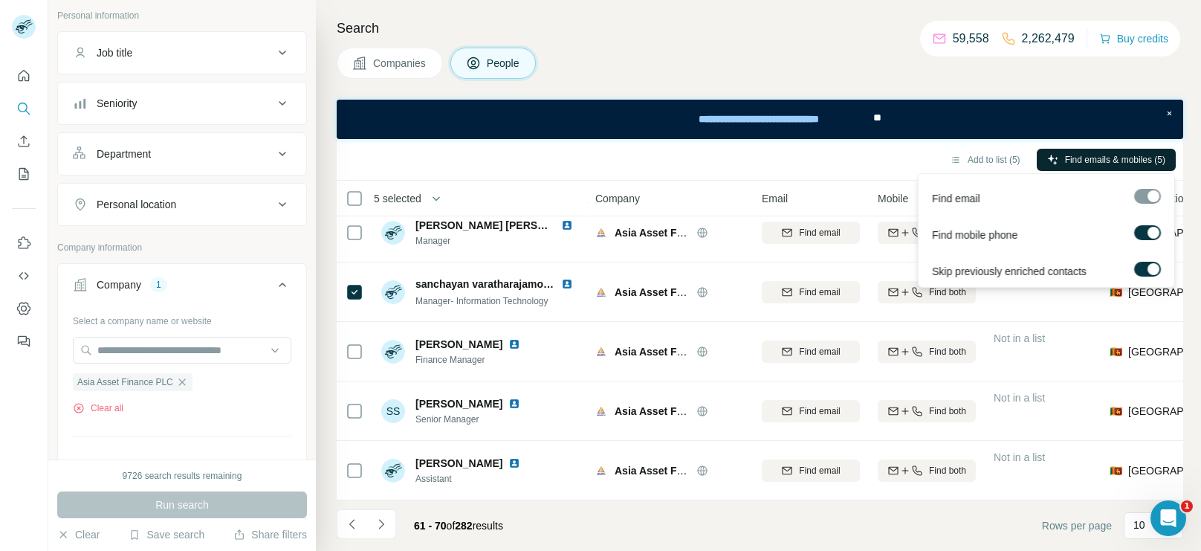
click at [1082, 159] on span "Find emails & mobiles (5)" at bounding box center [1115, 159] width 100 height 13
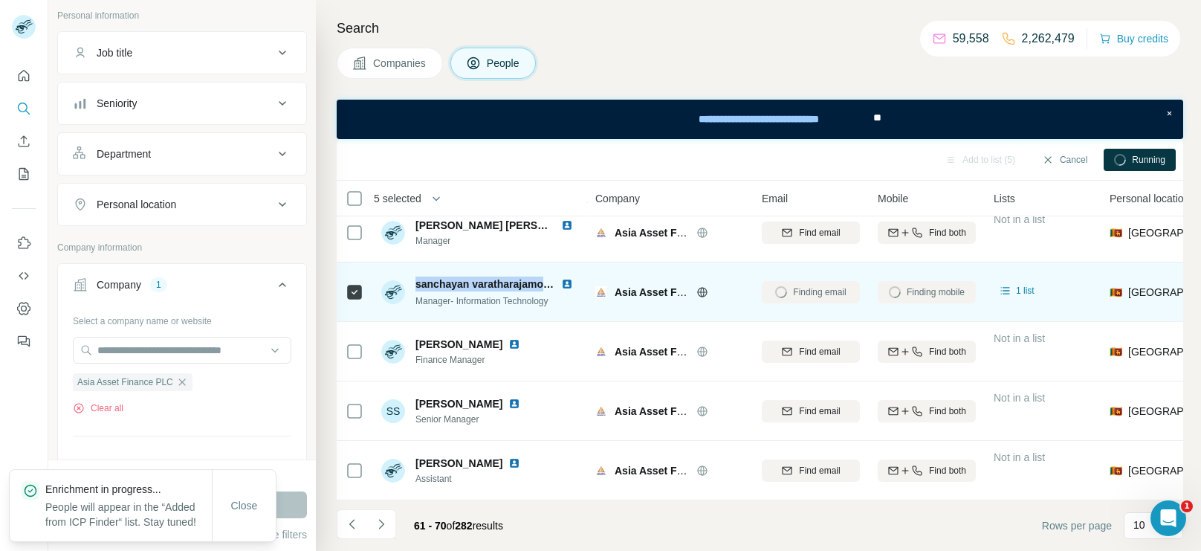
drag, startPoint x: 412, startPoint y: 284, endPoint x: 547, endPoint y: 288, distance: 134.5
click at [547, 288] on div "[PERSON_NAME] Manager- Information Technology" at bounding box center [480, 291] width 198 height 31
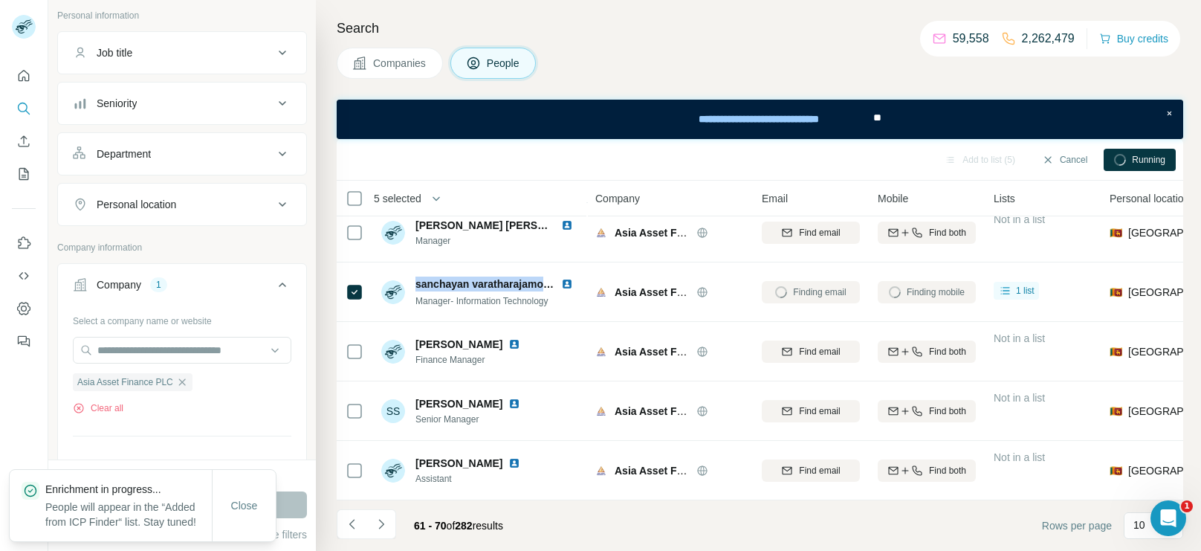
copy span "sanchayan varatharajamo"
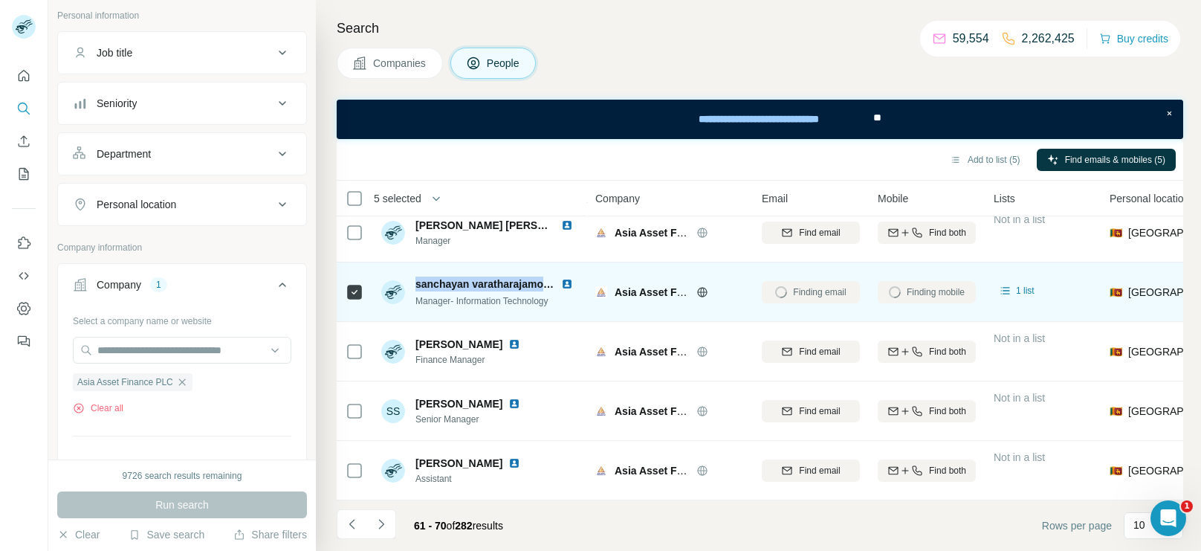
click at [522, 281] on span "sanchayan varatharajamoorthy" at bounding box center [492, 284] width 154 height 12
drag, startPoint x: 563, startPoint y: 300, endPoint x: 413, endPoint y: 306, distance: 150.2
click at [413, 306] on div "[PERSON_NAME] Manager- Information Technology" at bounding box center [480, 291] width 198 height 31
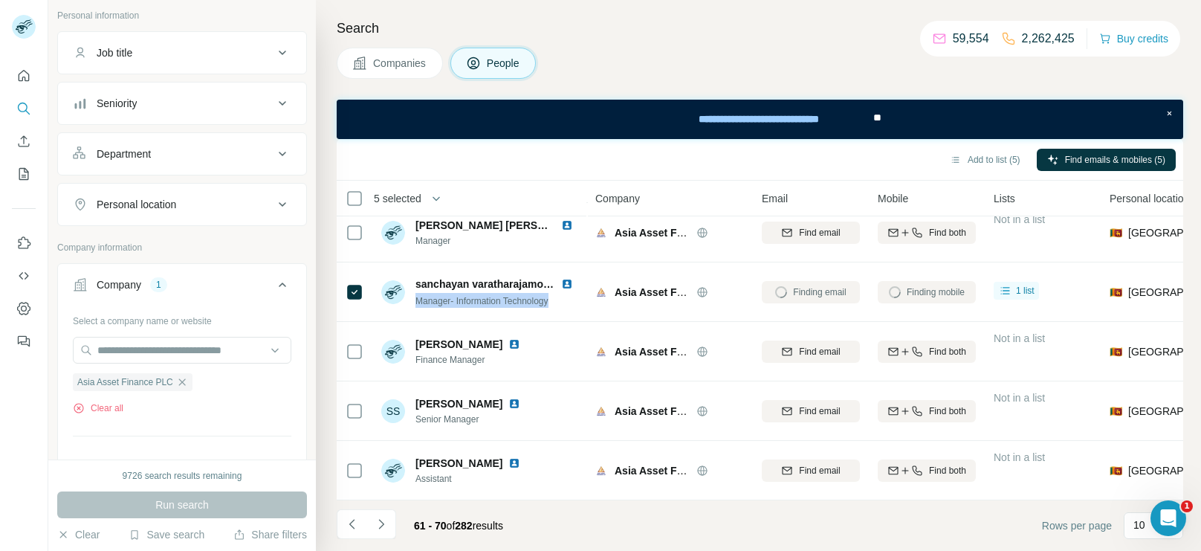
copy span "Manager- Information Technology"
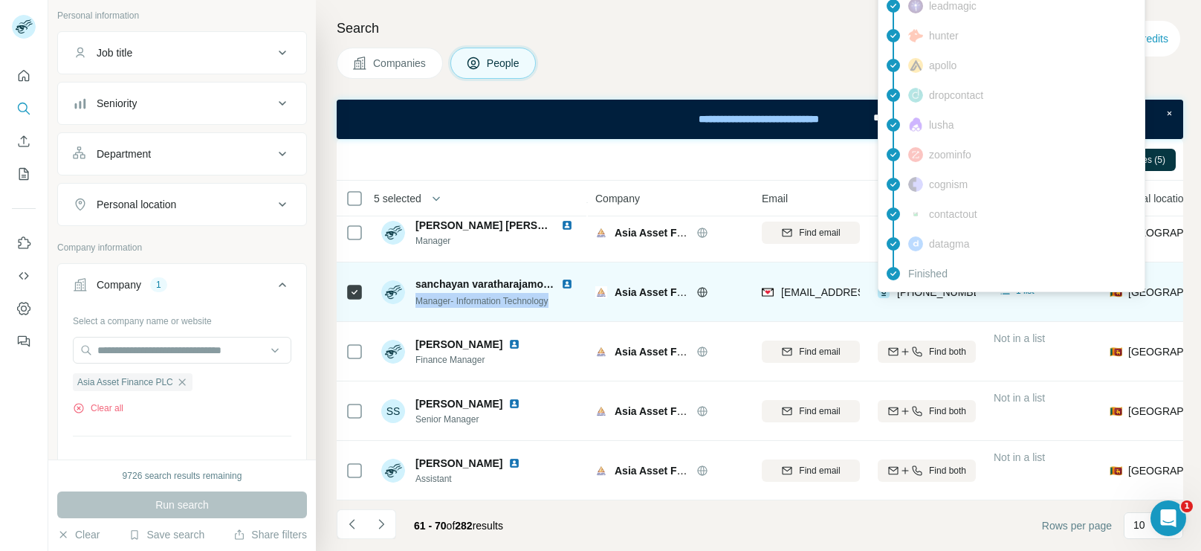
click at [945, 285] on div "Finished" at bounding box center [1011, 274] width 260 height 30
click at [945, 286] on span "[PHONE_NUMBER]" at bounding box center [944, 292] width 94 height 12
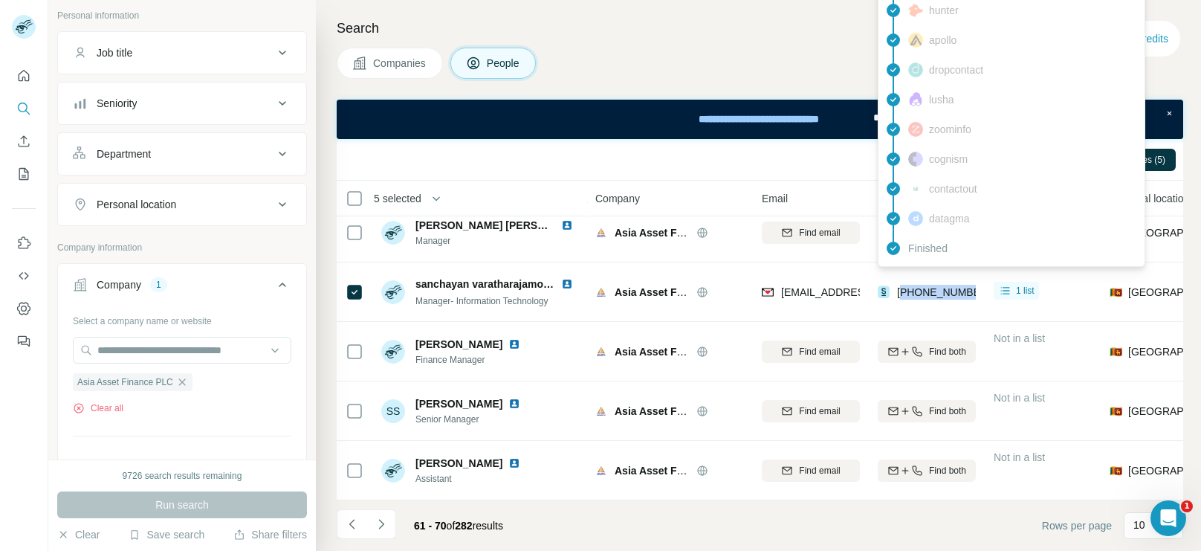
copy span "94783261401"
click at [105, 405] on button "Clear all" at bounding box center [98, 407] width 51 height 13
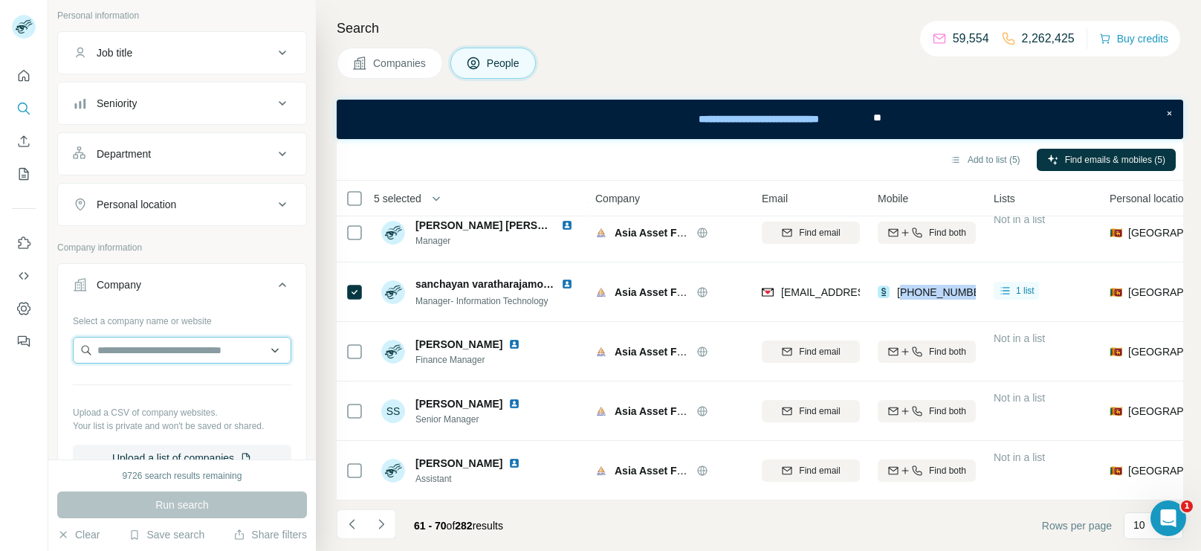
click at [160, 357] on input "text" at bounding box center [182, 350] width 218 height 27
type input "**********"
drag, startPoint x: 165, startPoint y: 342, endPoint x: 99, endPoint y: 354, distance: 67.3
click at [99, 354] on input "**********" at bounding box center [182, 350] width 218 height 27
paste input "**********"
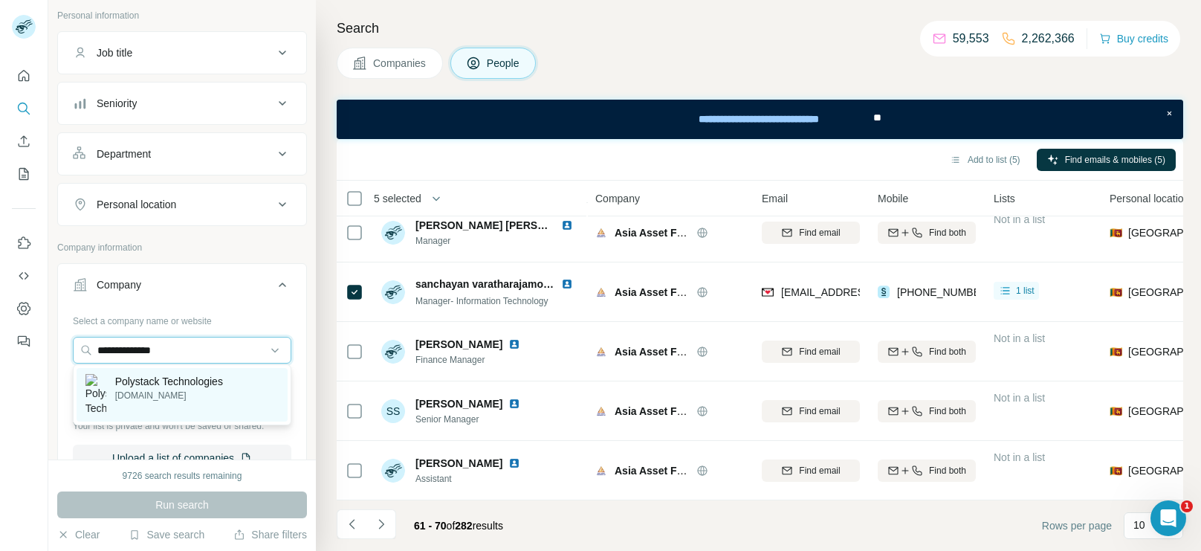
type input "**********"
click at [172, 382] on p "Polystack Technologies" at bounding box center [169, 381] width 108 height 15
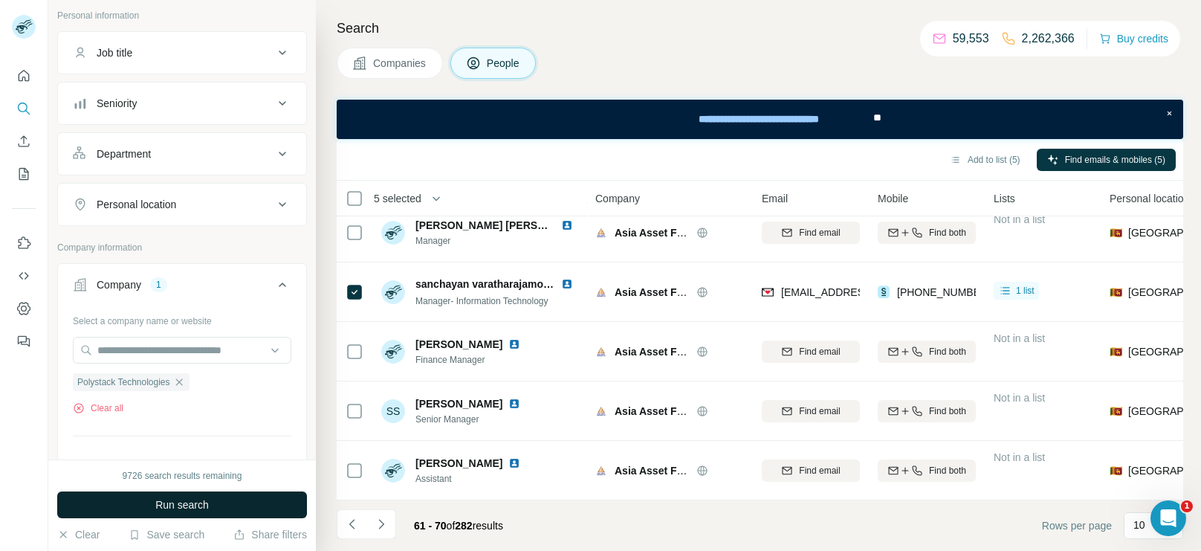
click at [175, 512] on button "Run search" at bounding box center [182, 504] width 250 height 27
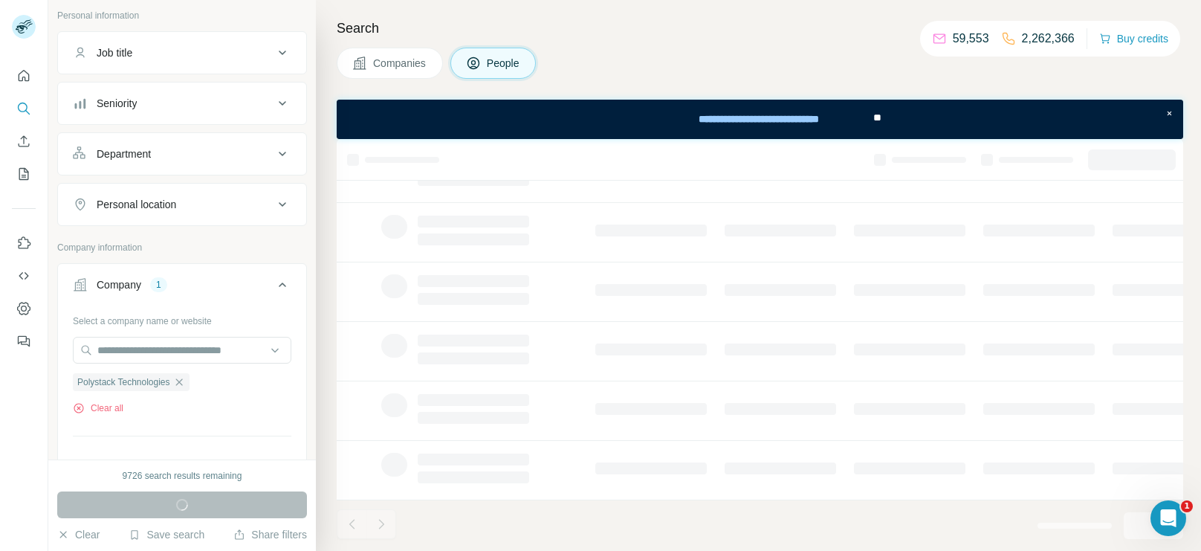
scroll to position [310, 0]
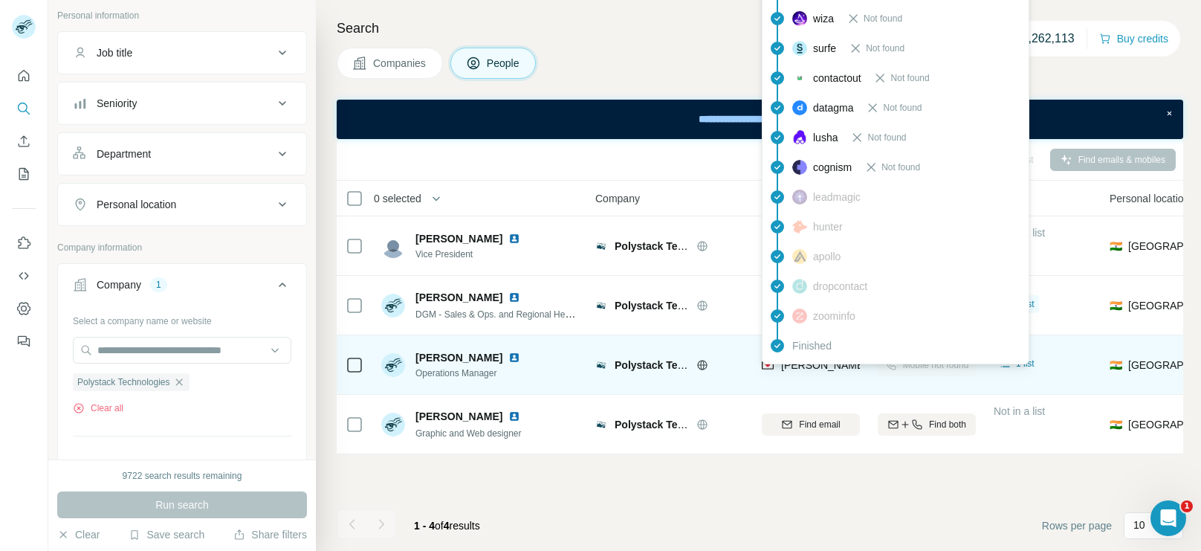
click at [791, 369] on span "[PERSON_NAME][EMAIL_ADDRESS][DOMAIN_NAME]" at bounding box center [912, 365] width 262 height 12
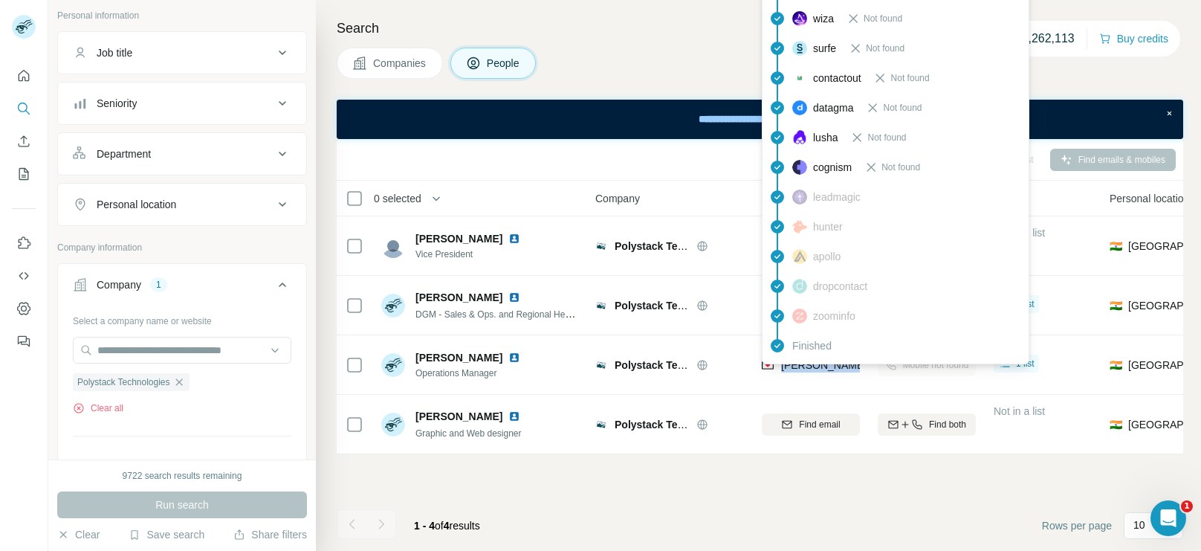
copy tr "[PERSON_NAME][EMAIL_ADDRESS][DOMAIN_NAME]"
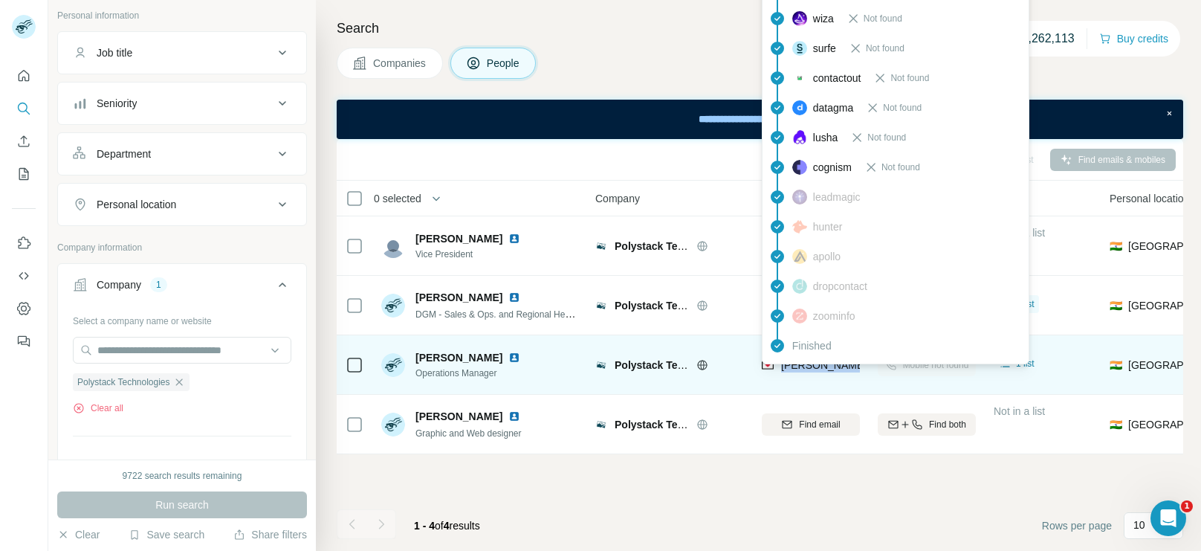
click at [578, 354] on div "[PERSON_NAME] Operations Manager" at bounding box center [480, 364] width 198 height 41
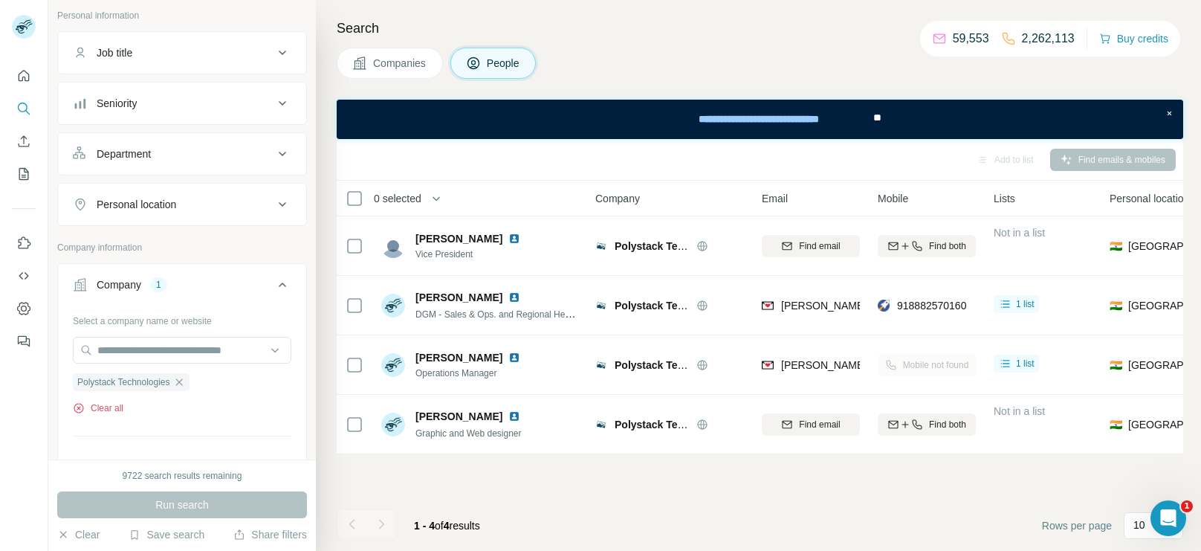
click at [102, 408] on button "Clear all" at bounding box center [98, 407] width 51 height 13
click at [162, 356] on input "text" at bounding box center [182, 350] width 218 height 27
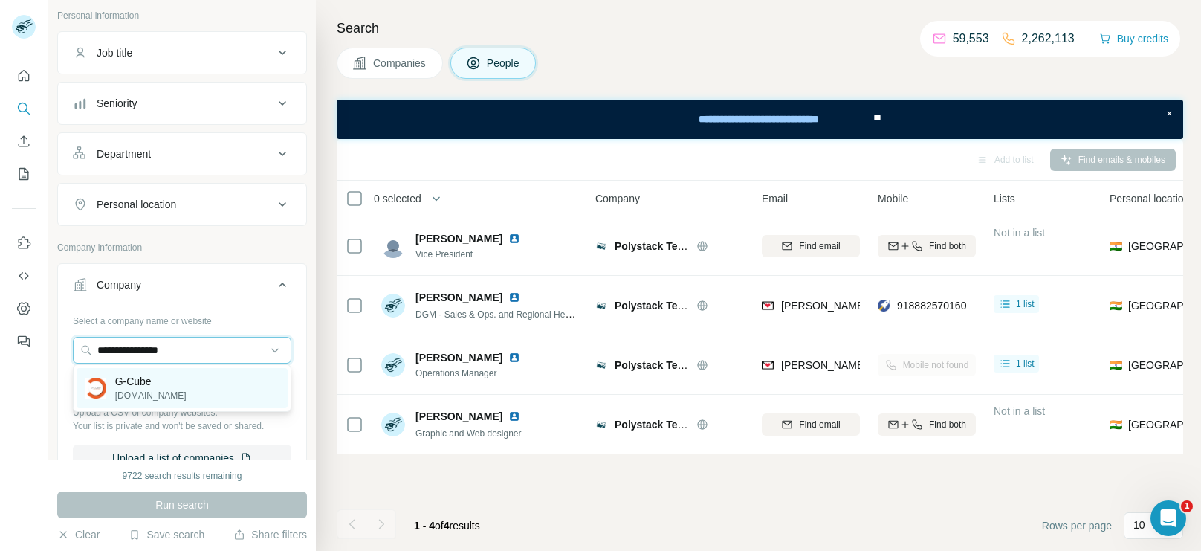
type input "**********"
click at [174, 376] on p "G-Cube" at bounding box center [150, 381] width 71 height 15
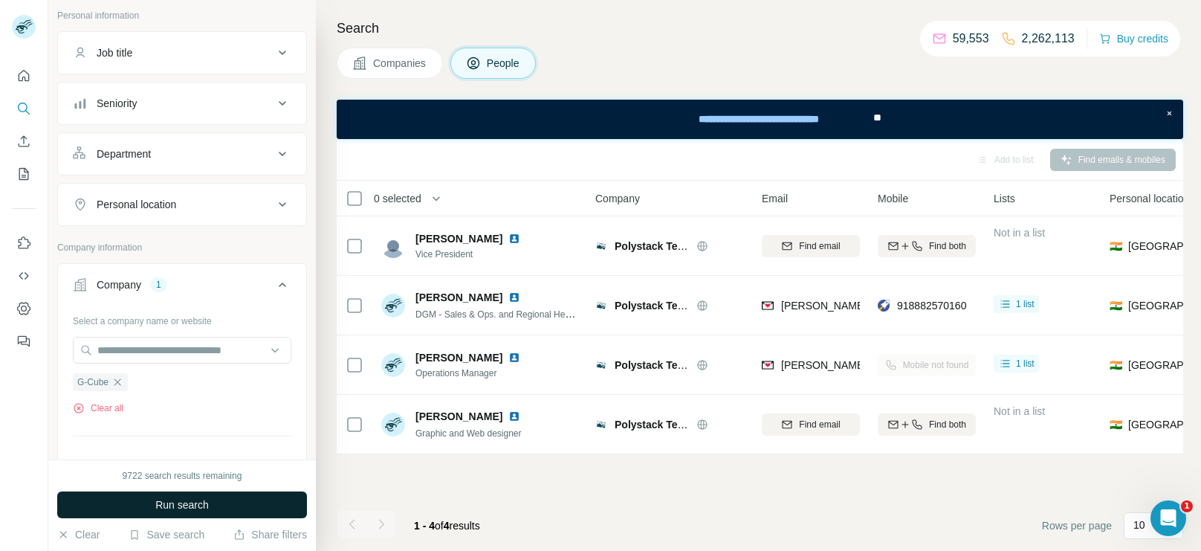
click at [181, 493] on button "Run search" at bounding box center [182, 504] width 250 height 27
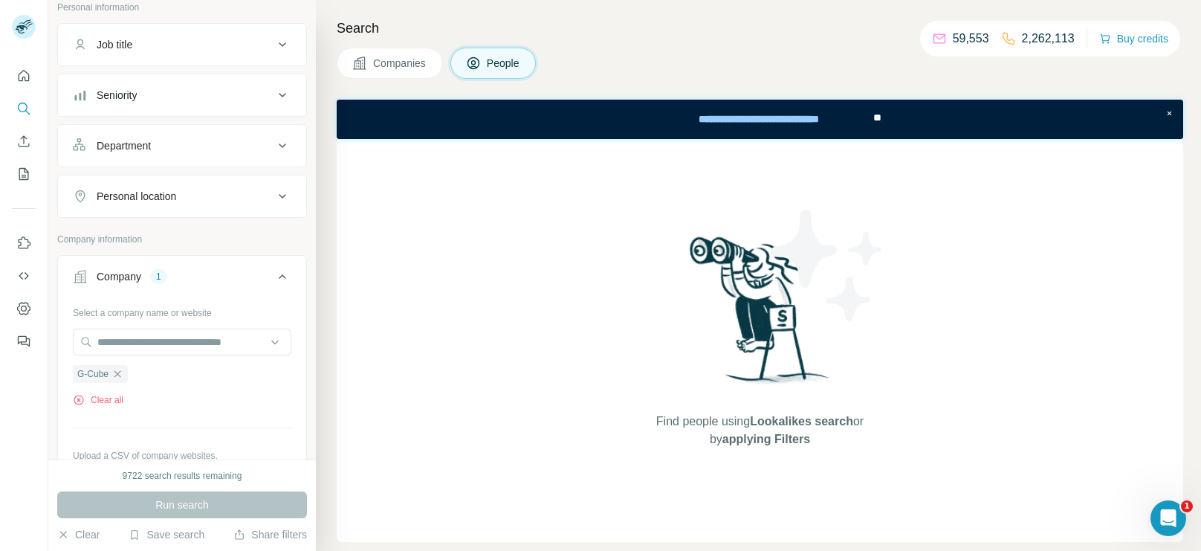
scroll to position [94, 0]
click at [100, 406] on div "Select a company name or website G-Cube Clear all Upload a CSV of company websi…" at bounding box center [182, 409] width 218 height 214
click at [103, 405] on button "Clear all" at bounding box center [98, 401] width 51 height 13
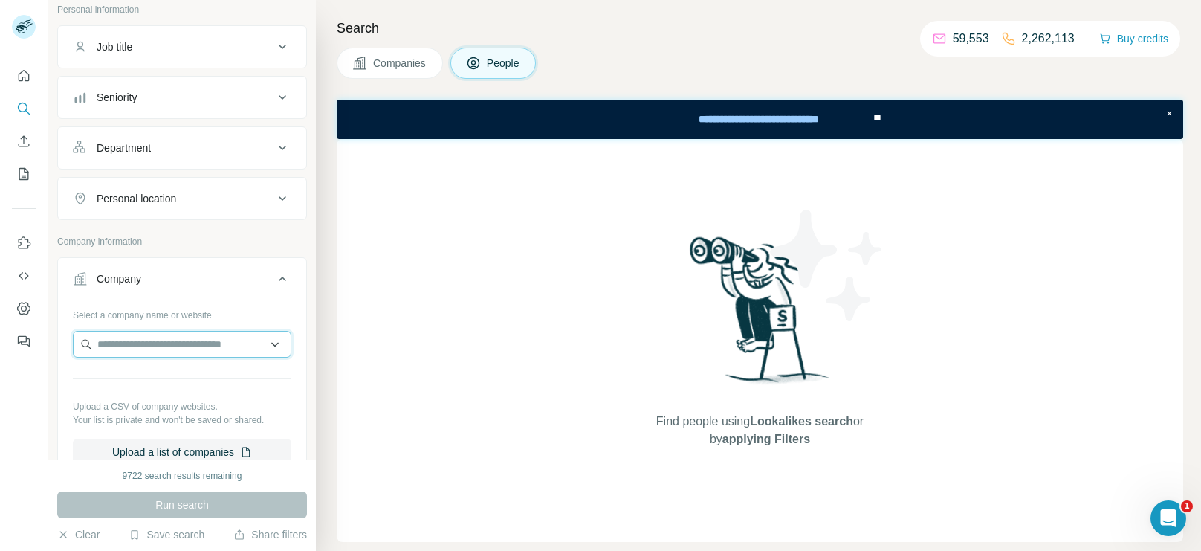
click at [193, 339] on input "text" at bounding box center [182, 344] width 218 height 27
paste input "**********"
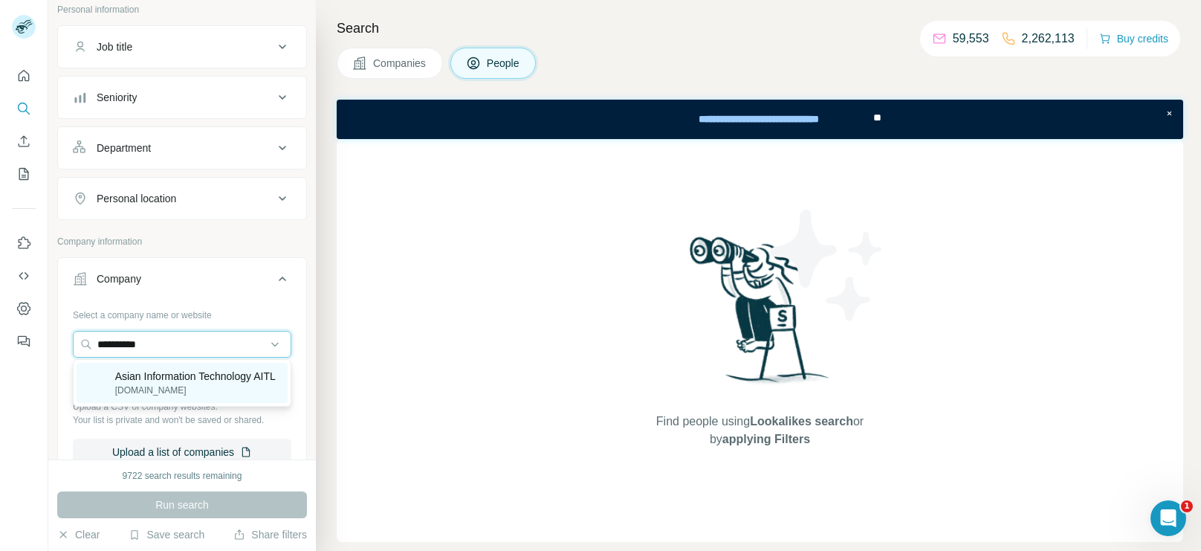
type input "**********"
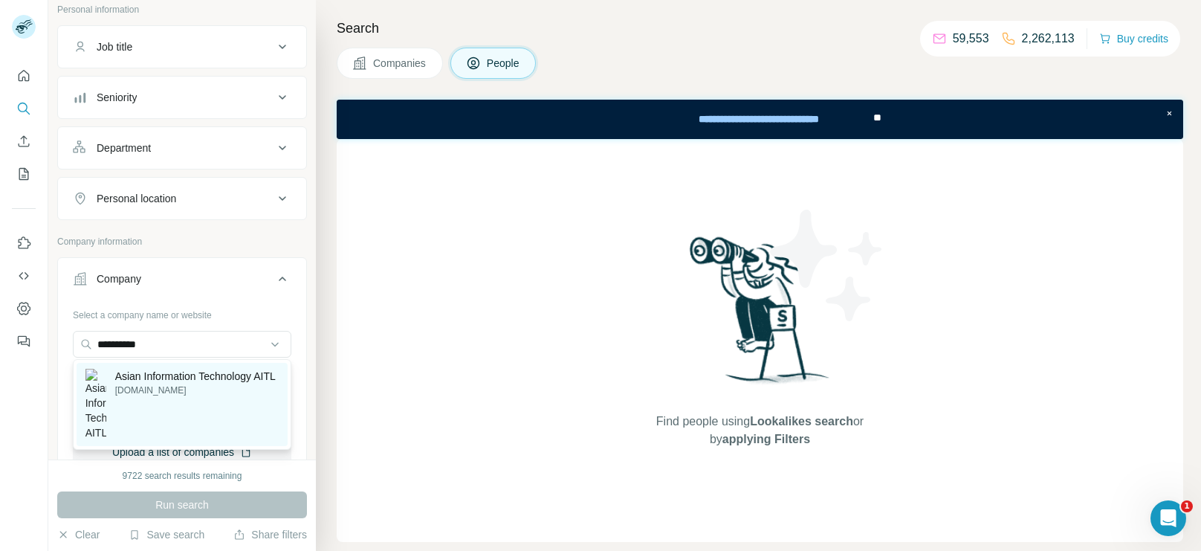
click at [152, 383] on p "Asian Information Technology AITL" at bounding box center [195, 376] width 160 height 15
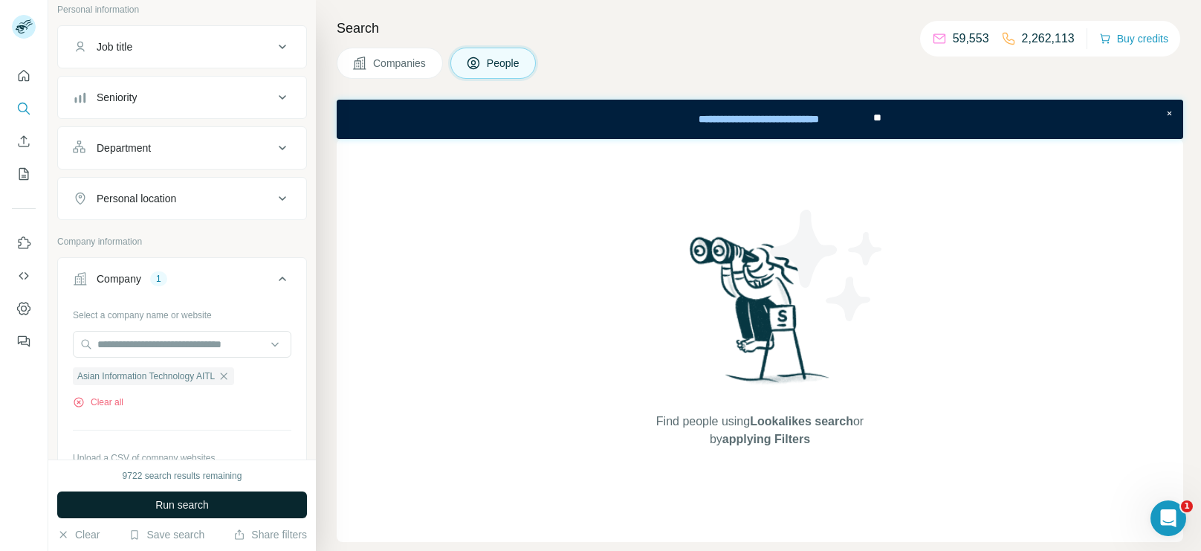
click at [171, 494] on button "Run search" at bounding box center [182, 504] width 250 height 27
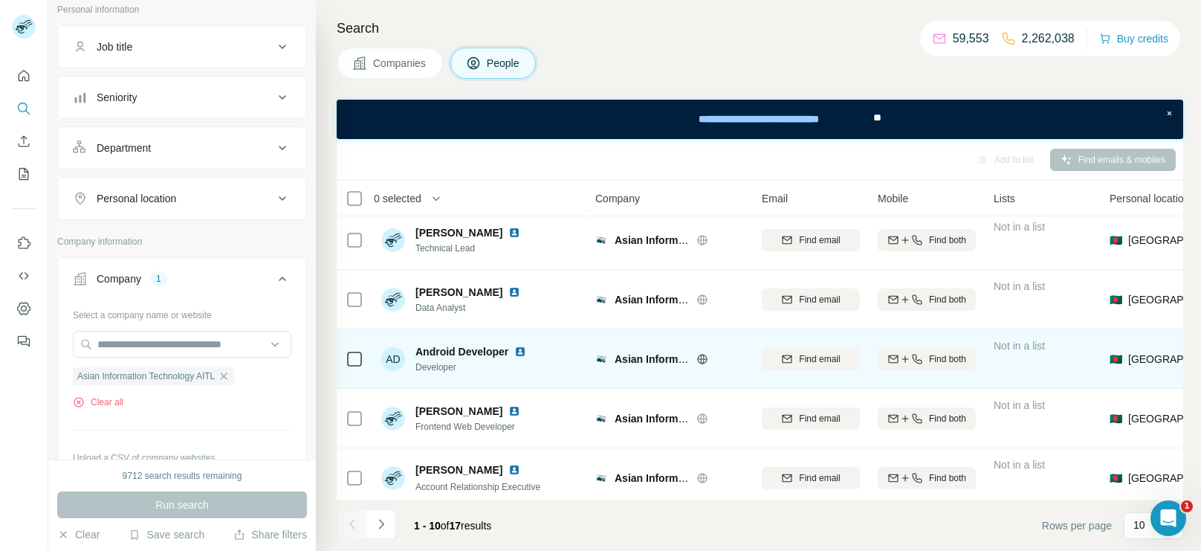
scroll to position [311, 0]
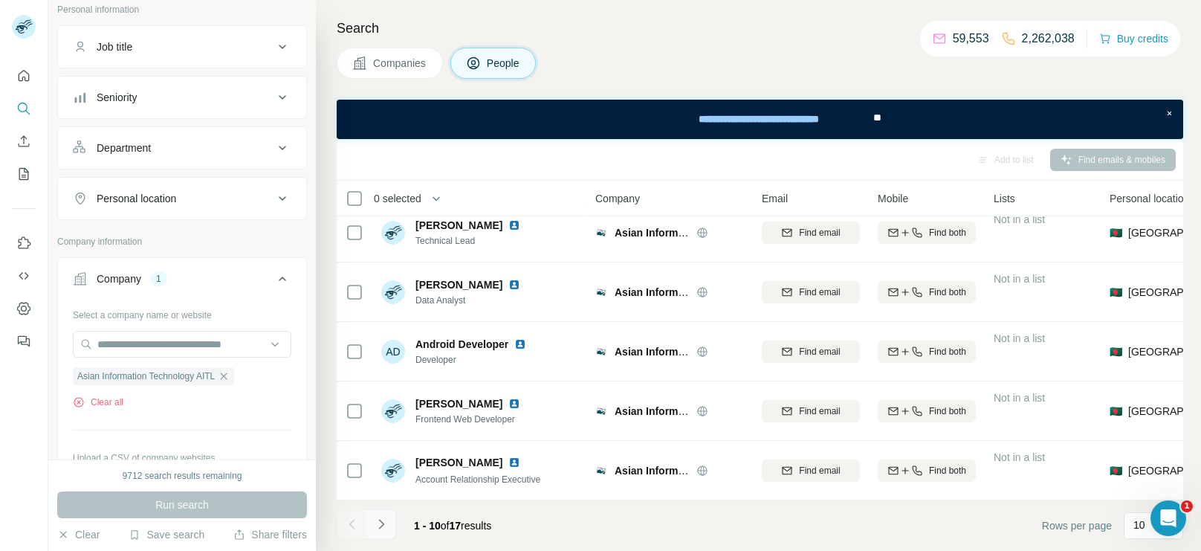
click at [387, 519] on icon "Navigate to next page" at bounding box center [381, 523] width 15 height 15
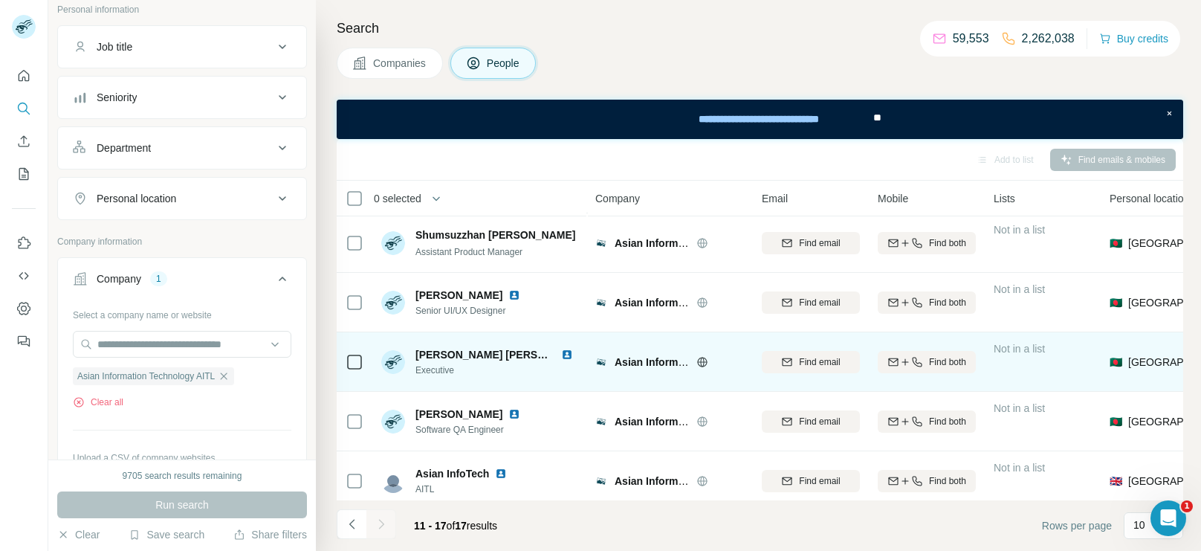
scroll to position [132, 0]
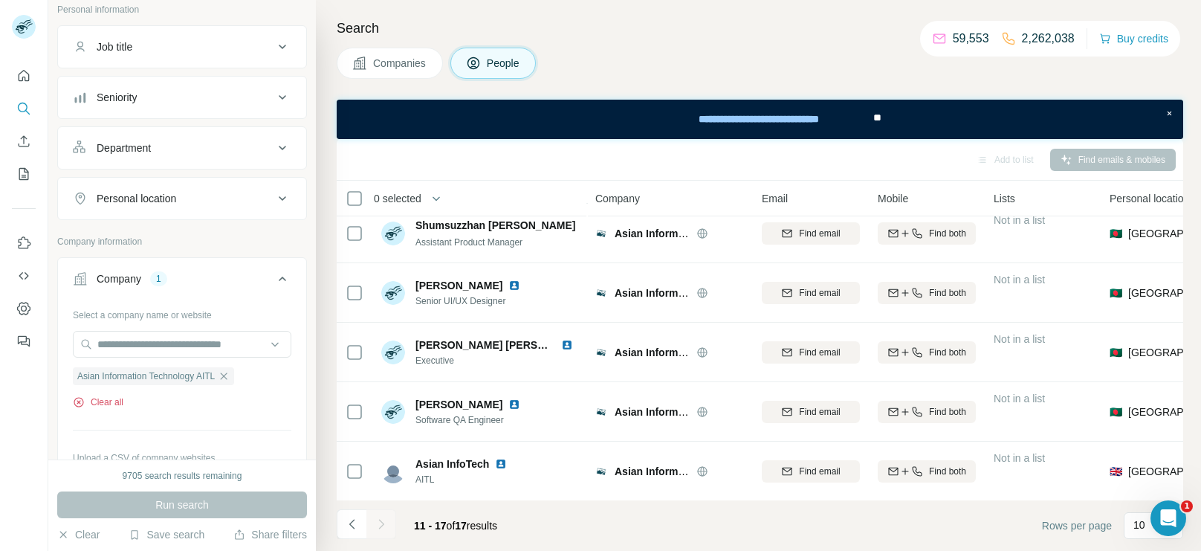
click at [119, 400] on button "Clear all" at bounding box center [98, 401] width 51 height 13
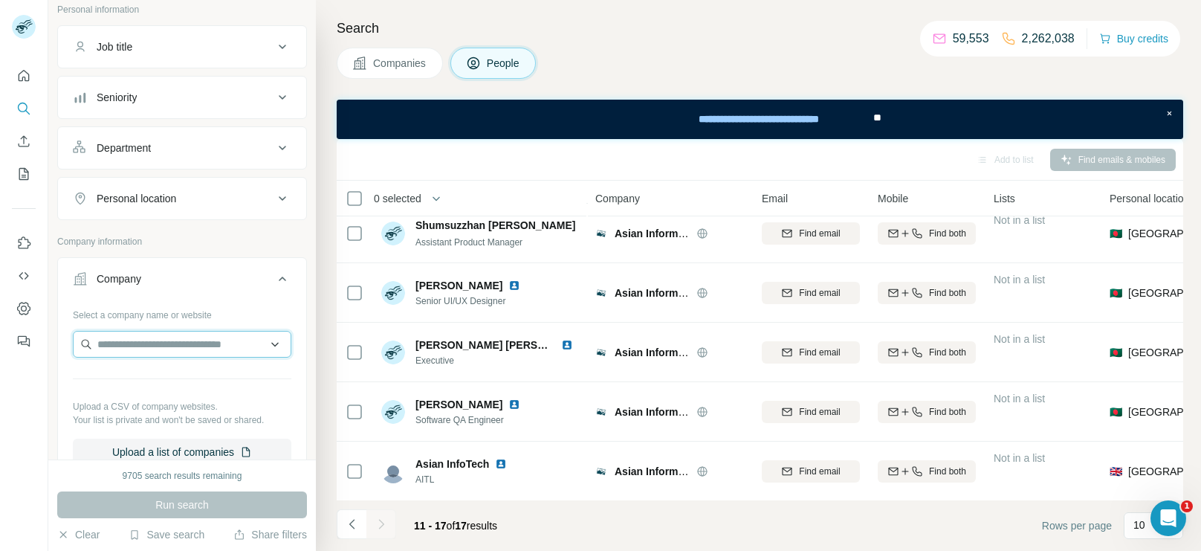
click at [194, 351] on input "text" at bounding box center [182, 344] width 218 height 27
paste input "**********"
type input "**********"
